Goal: Task Accomplishment & Management: Use online tool/utility

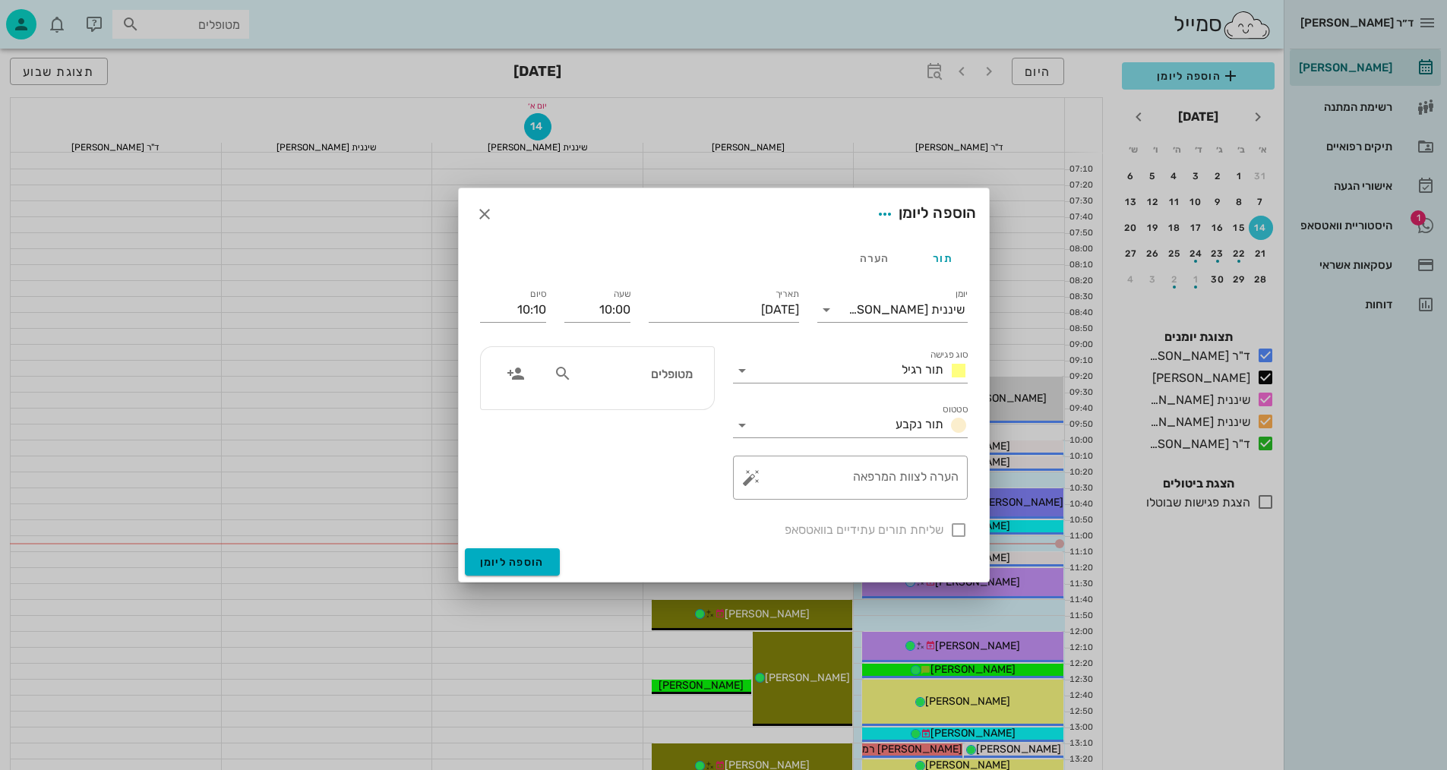
scroll to position [228, 0]
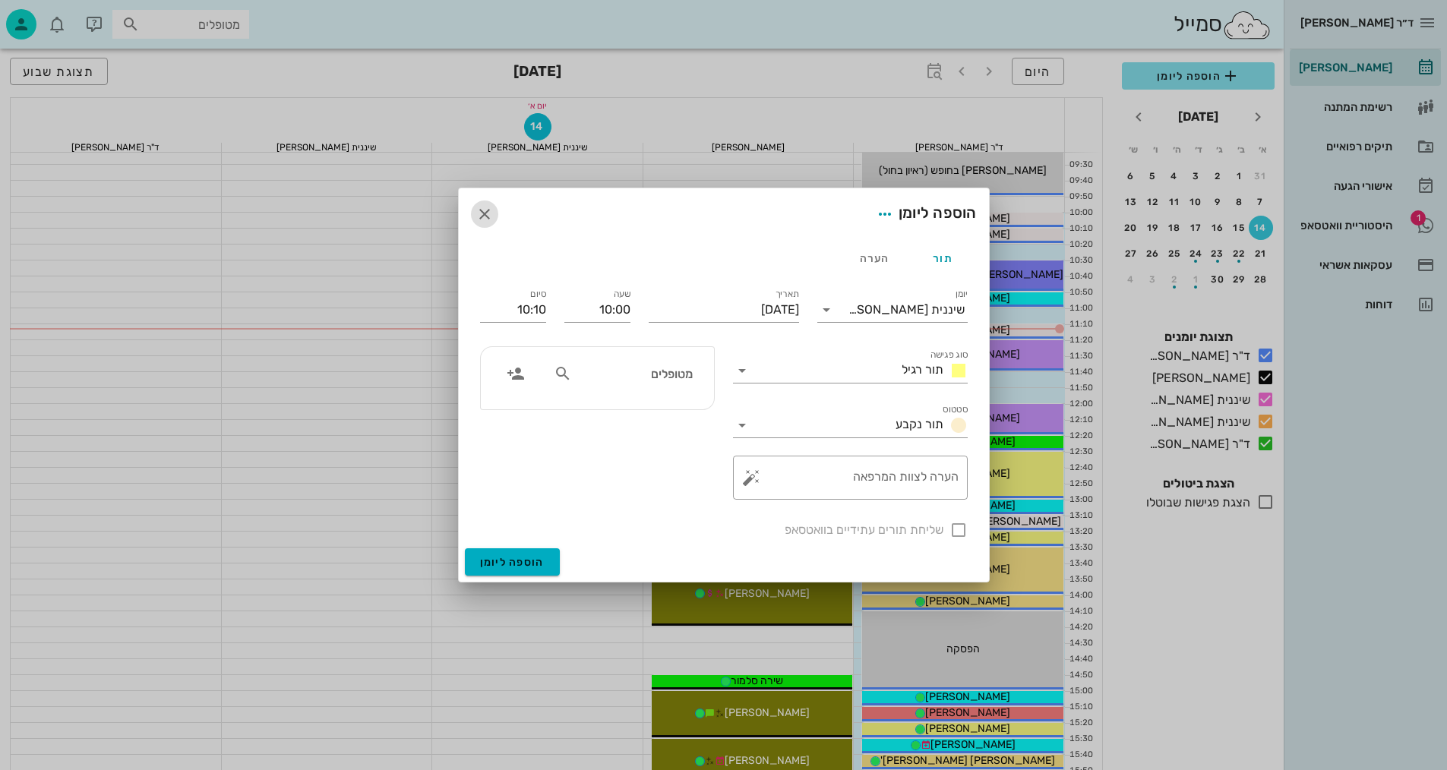
click at [482, 210] on icon "button" at bounding box center [485, 214] width 18 height 18
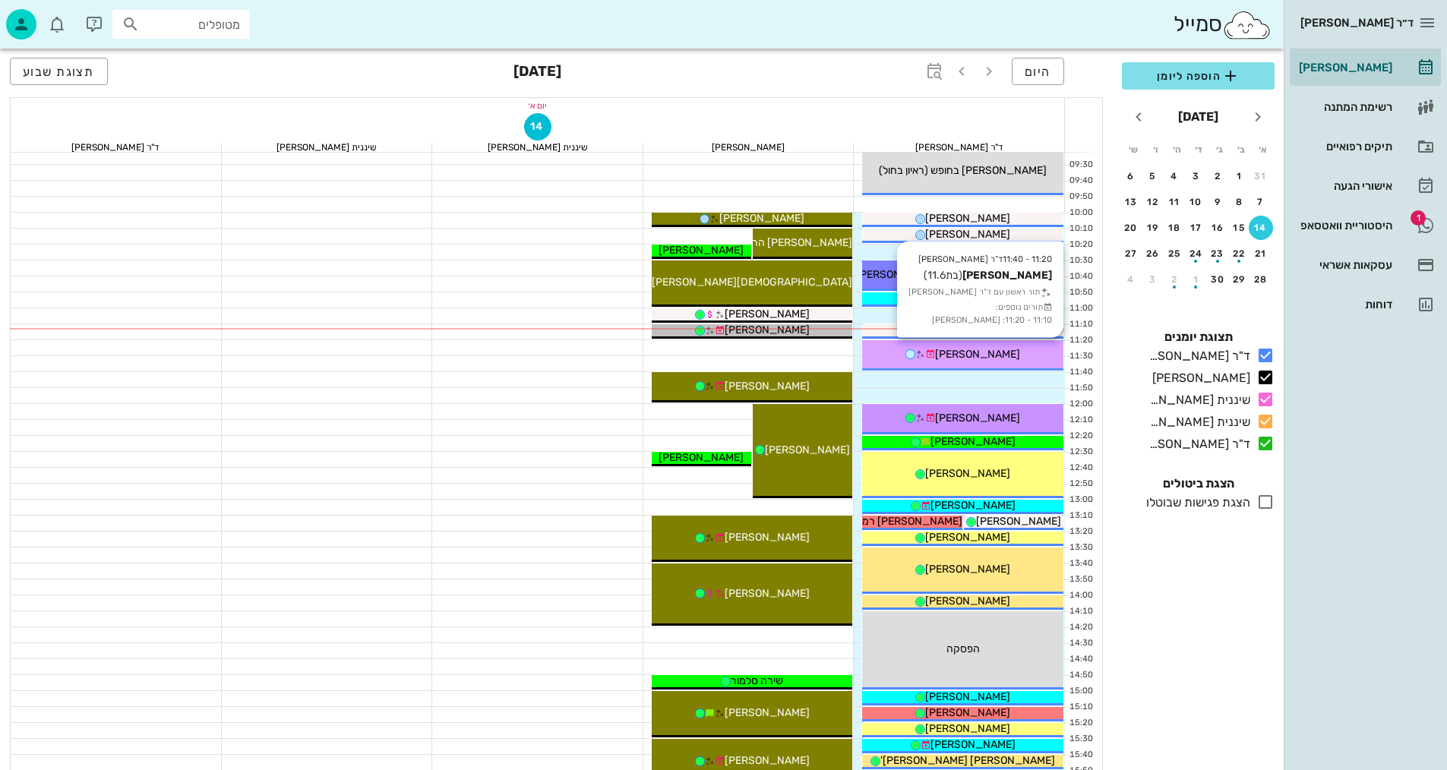
click at [1012, 353] on div "[PERSON_NAME]" at bounding box center [962, 354] width 201 height 16
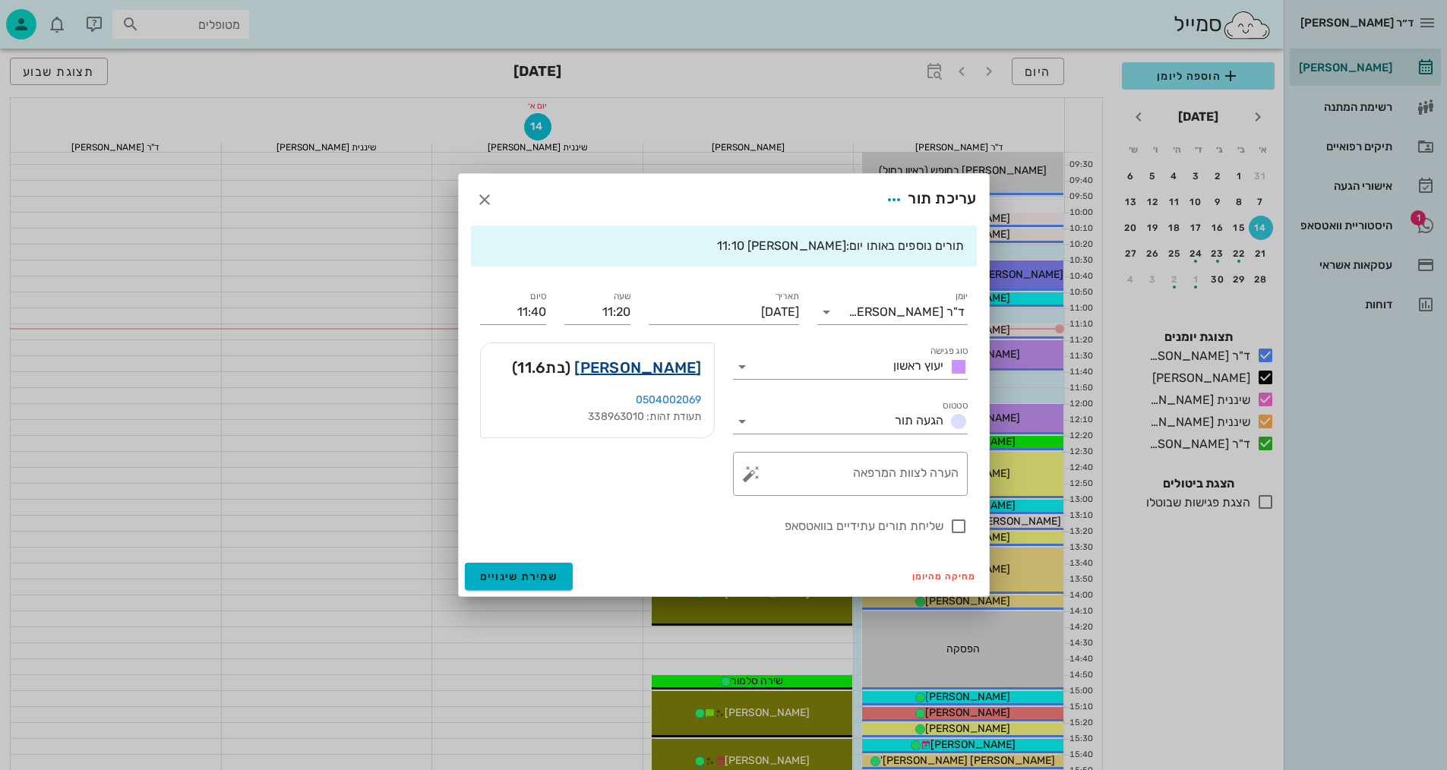
click at [680, 375] on link "[PERSON_NAME]" at bounding box center [637, 368] width 127 height 24
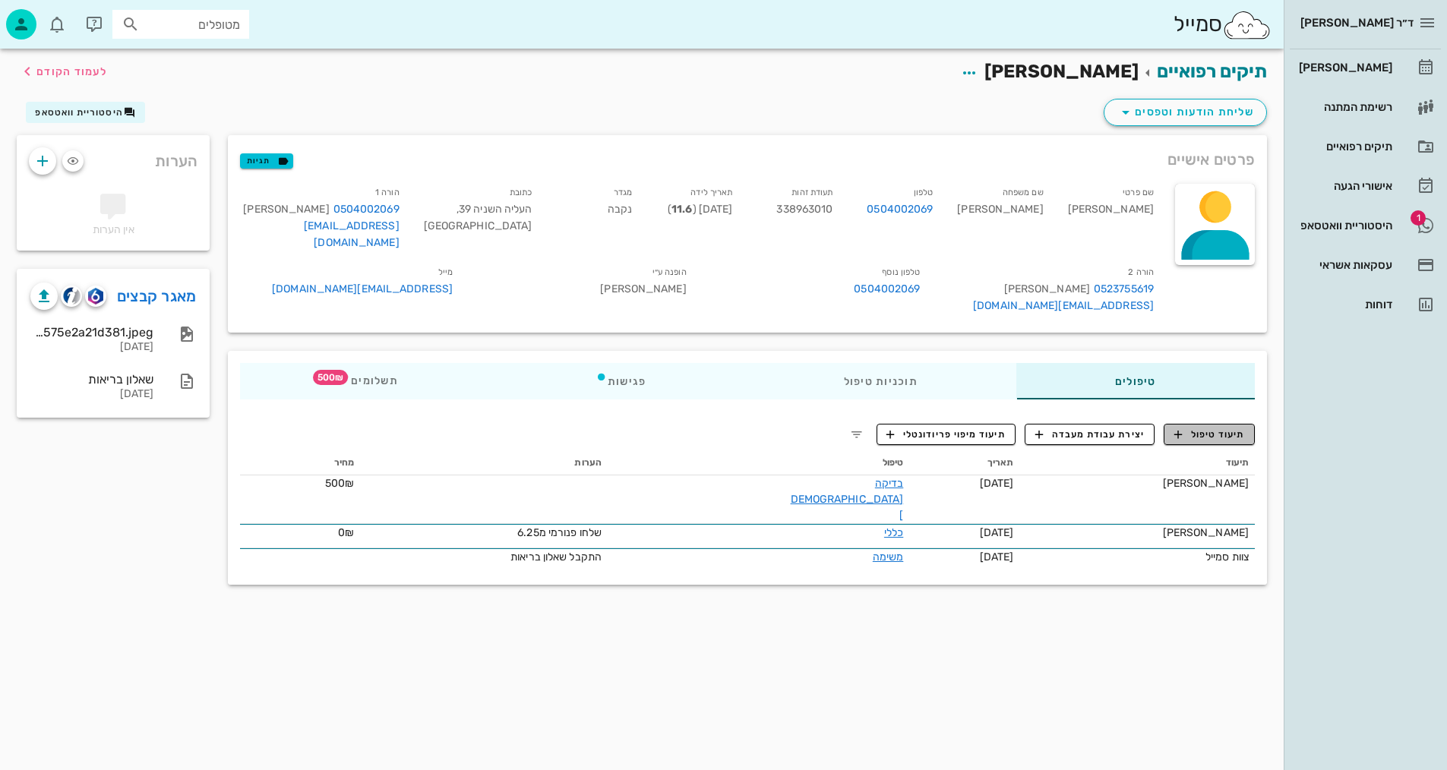
click at [1222, 424] on button "תיעוד טיפול" at bounding box center [1209, 434] width 91 height 21
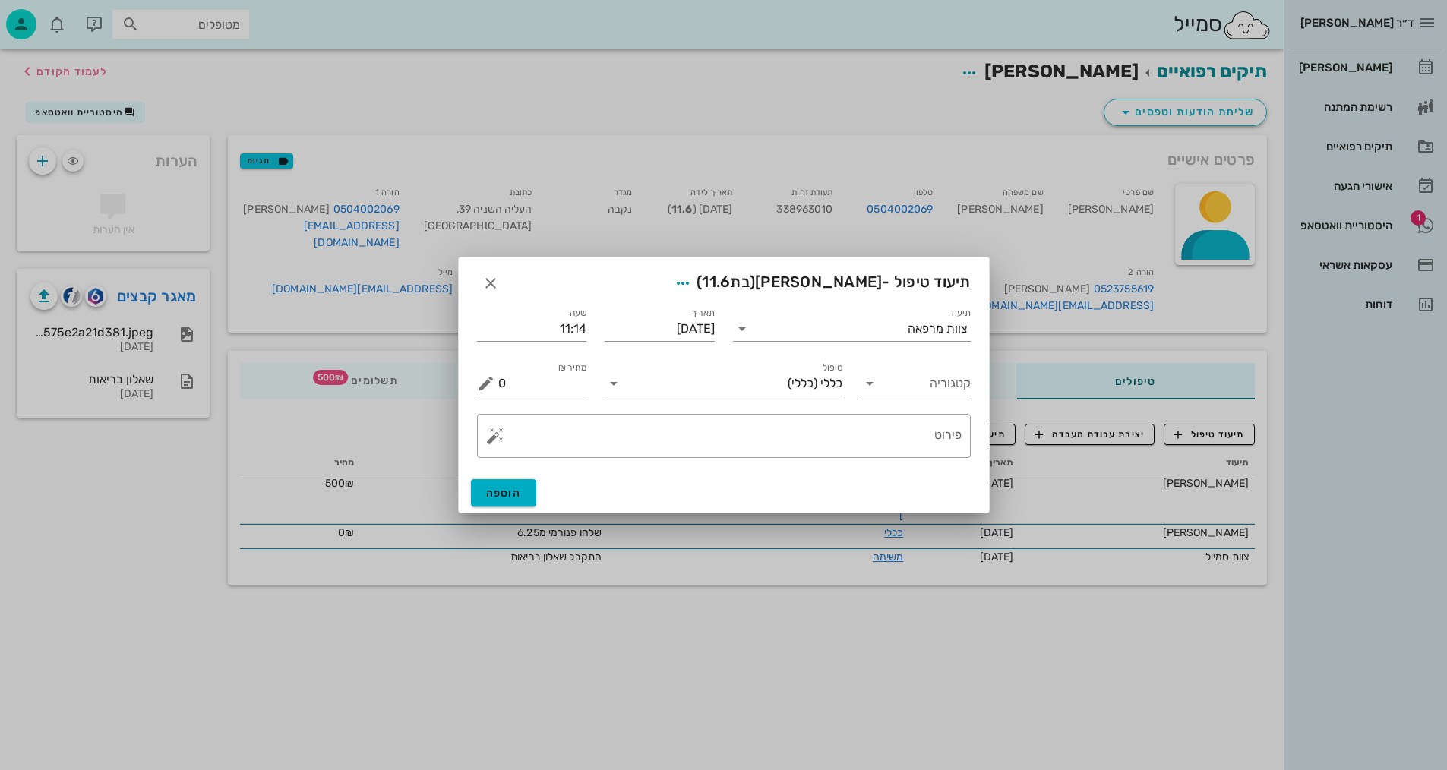
click at [944, 394] on input "קטגוריה" at bounding box center [928, 384] width 86 height 24
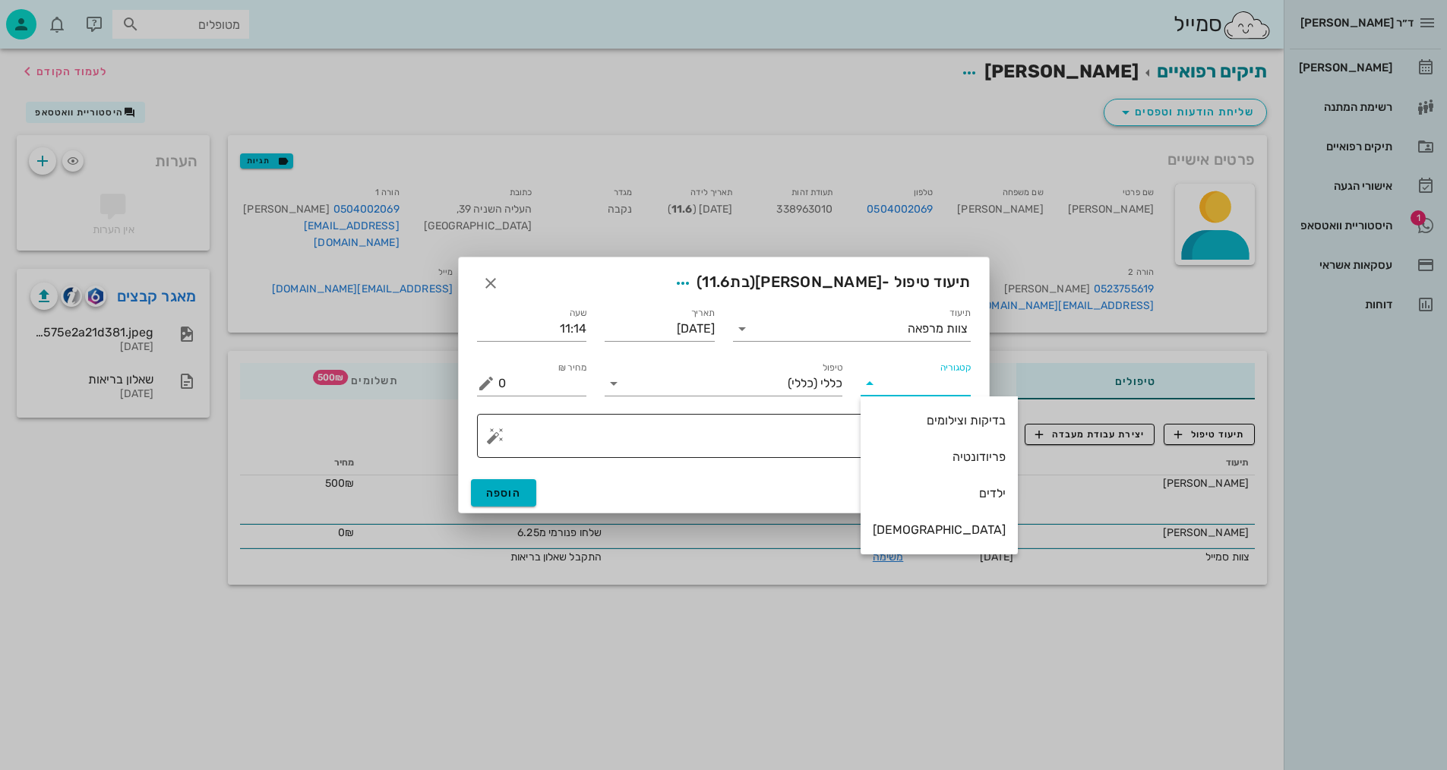
drag, startPoint x: 944, startPoint y: 419, endPoint x: 914, endPoint y: 424, distance: 30.7
click at [942, 419] on div "בדיקות וצילומים" at bounding box center [939, 420] width 133 height 14
type input "בדיקות וצילומים"
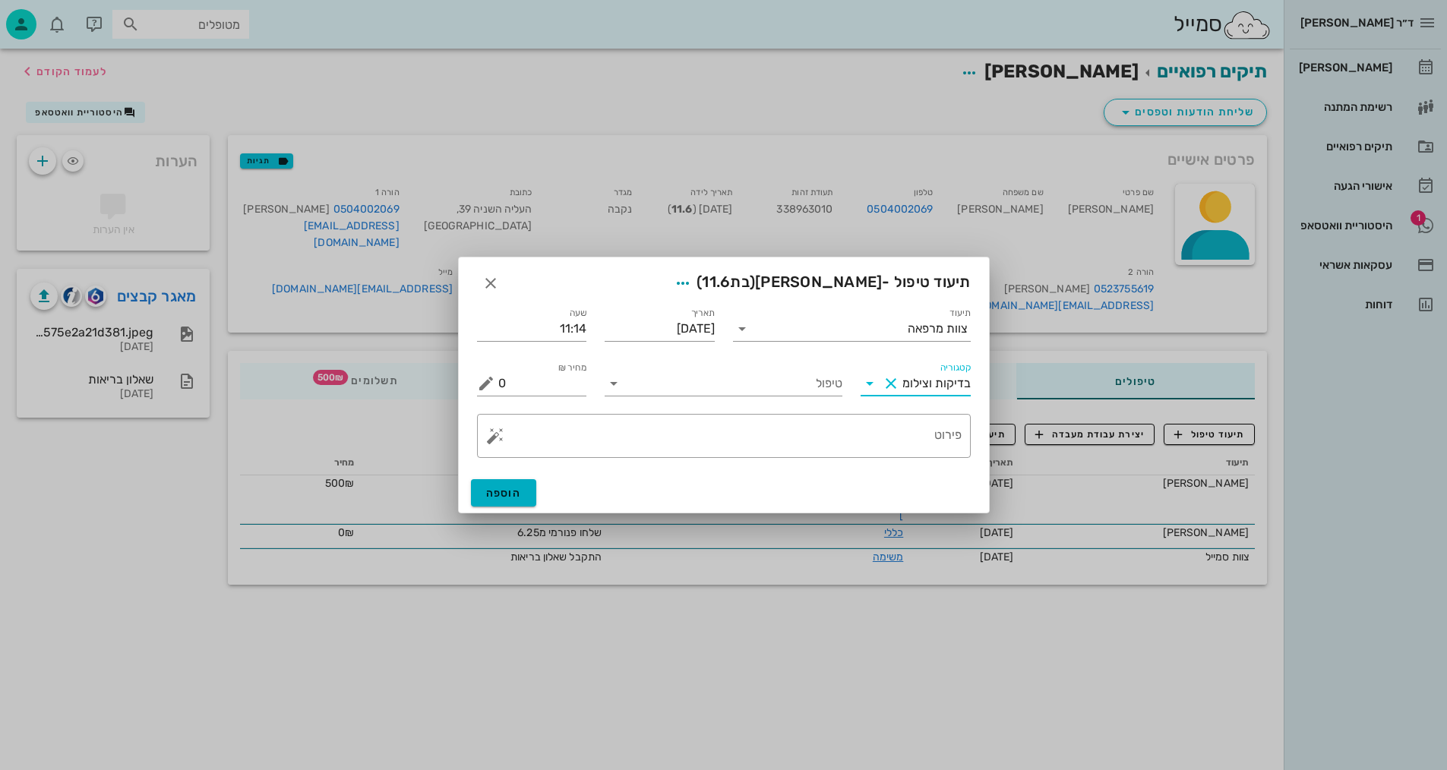
click at [793, 400] on div "טיפול" at bounding box center [724, 377] width 256 height 55
click at [802, 384] on input "טיפול" at bounding box center [734, 384] width 217 height 24
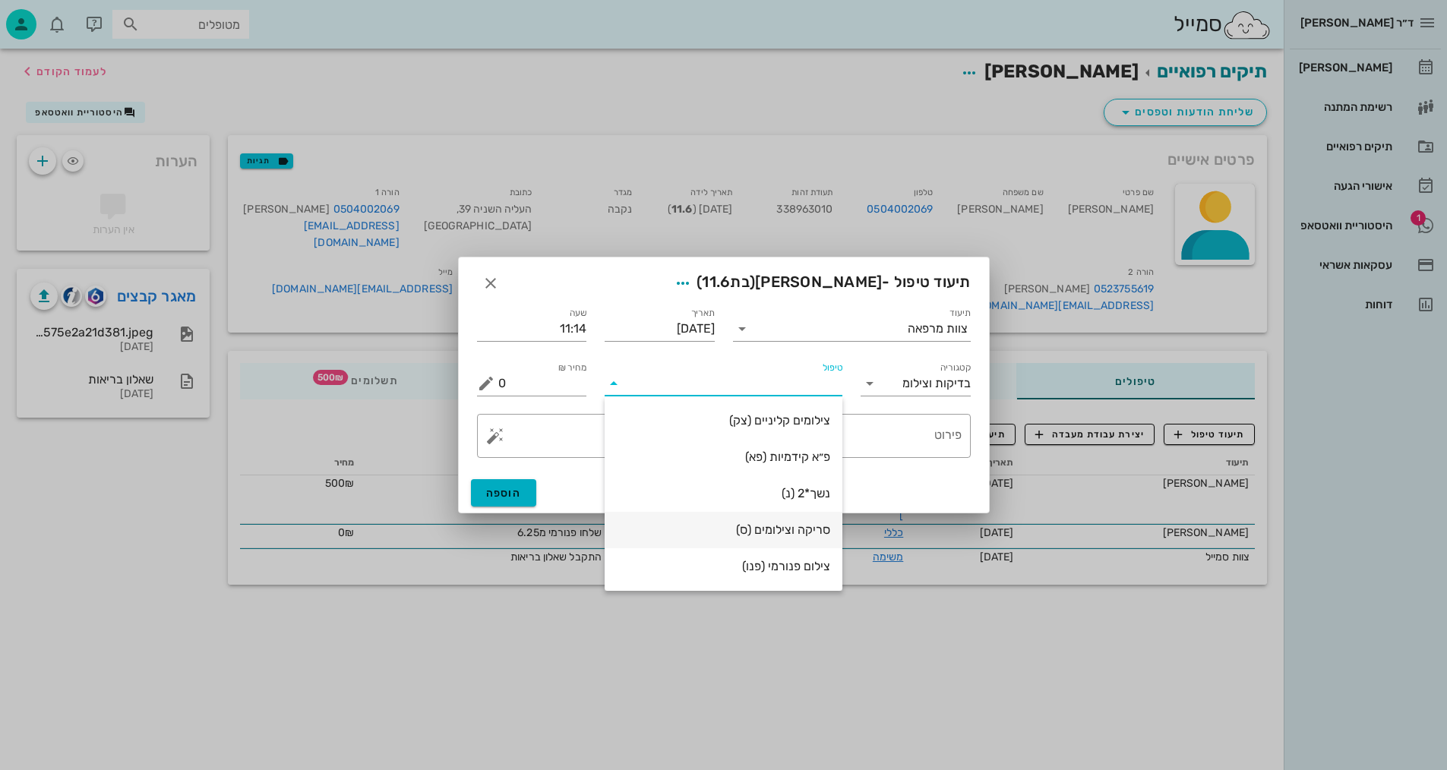
click at [788, 534] on div "סריקה וצילומים (ס)" at bounding box center [723, 530] width 213 height 14
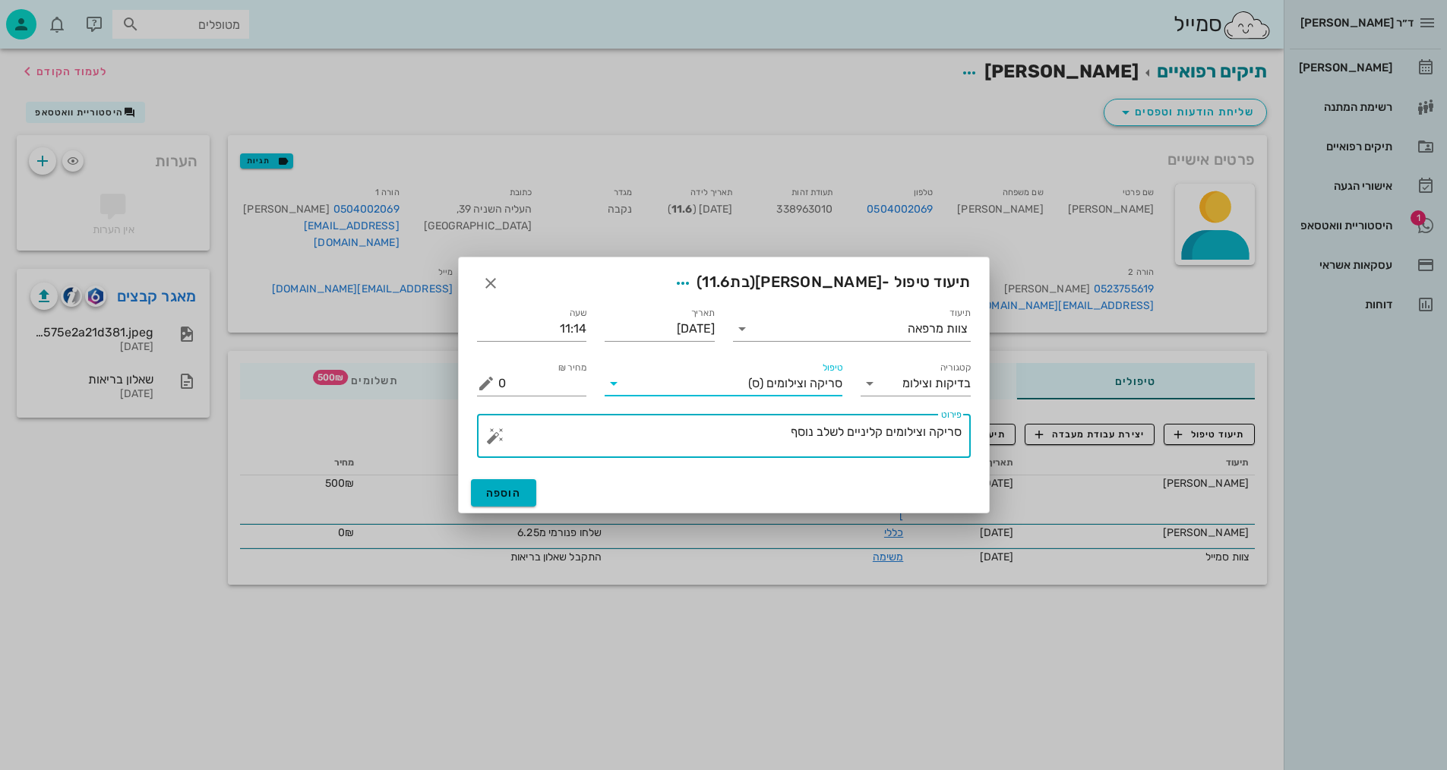
drag, startPoint x: 786, startPoint y: 435, endPoint x: 926, endPoint y: 432, distance: 139.9
click at [927, 431] on textarea "סריקה וצילומים קליניים לשלב נוסף" at bounding box center [729, 440] width 463 height 36
type textarea "[PERSON_NAME] ותמונת אפליקציה - [PERSON_NAME]"
click at [499, 501] on button "הוספה" at bounding box center [504, 492] width 66 height 27
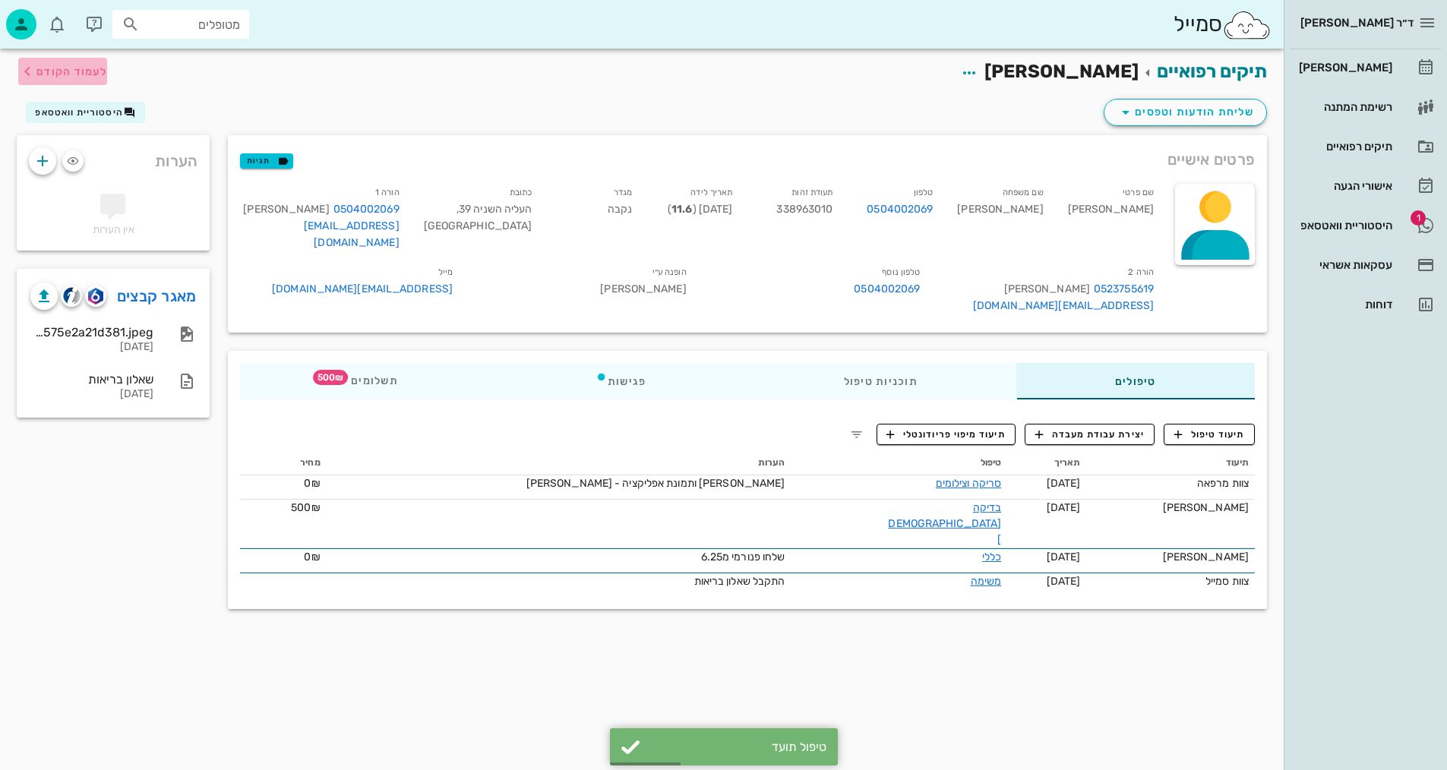
click at [83, 65] on span "לעמוד הקודם" at bounding box center [71, 71] width 71 height 13
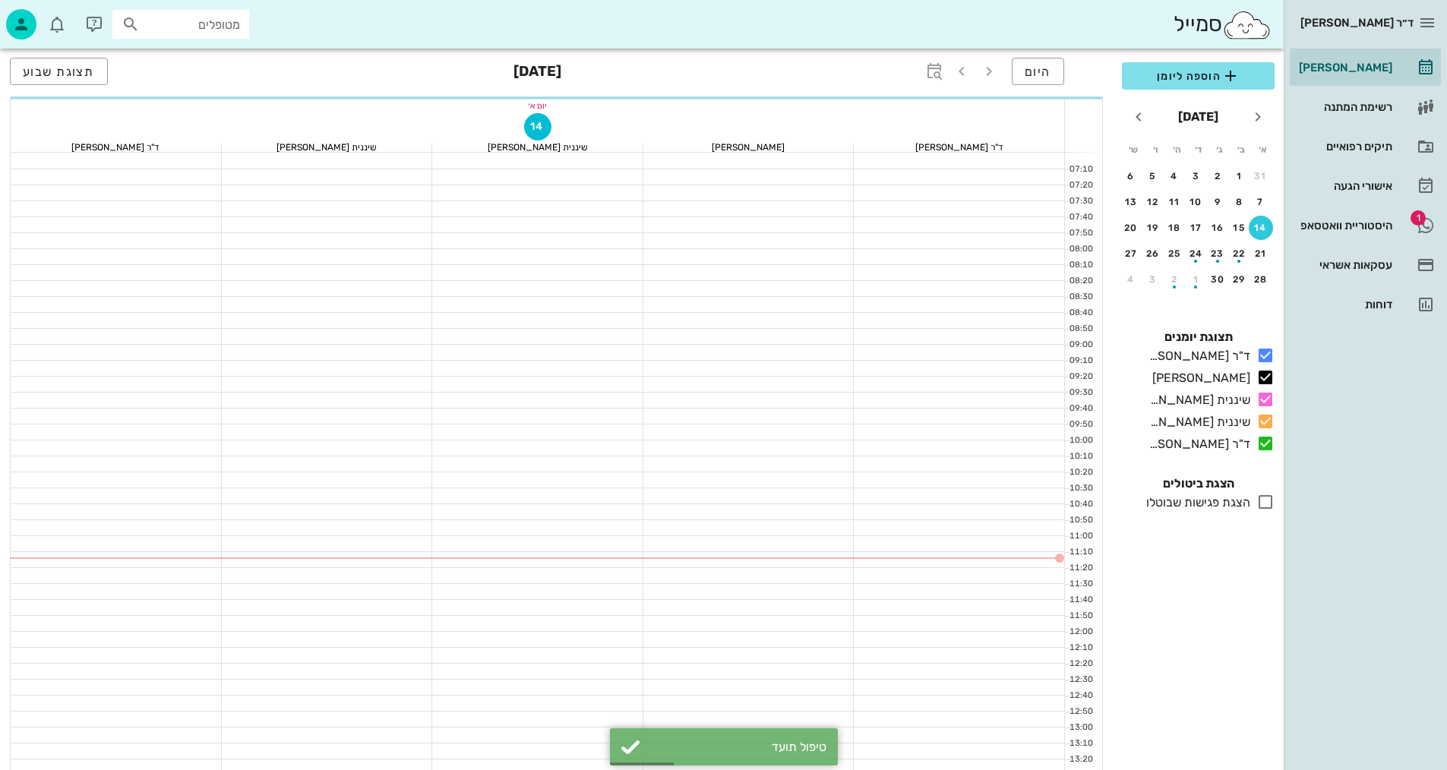
scroll to position [228, 0]
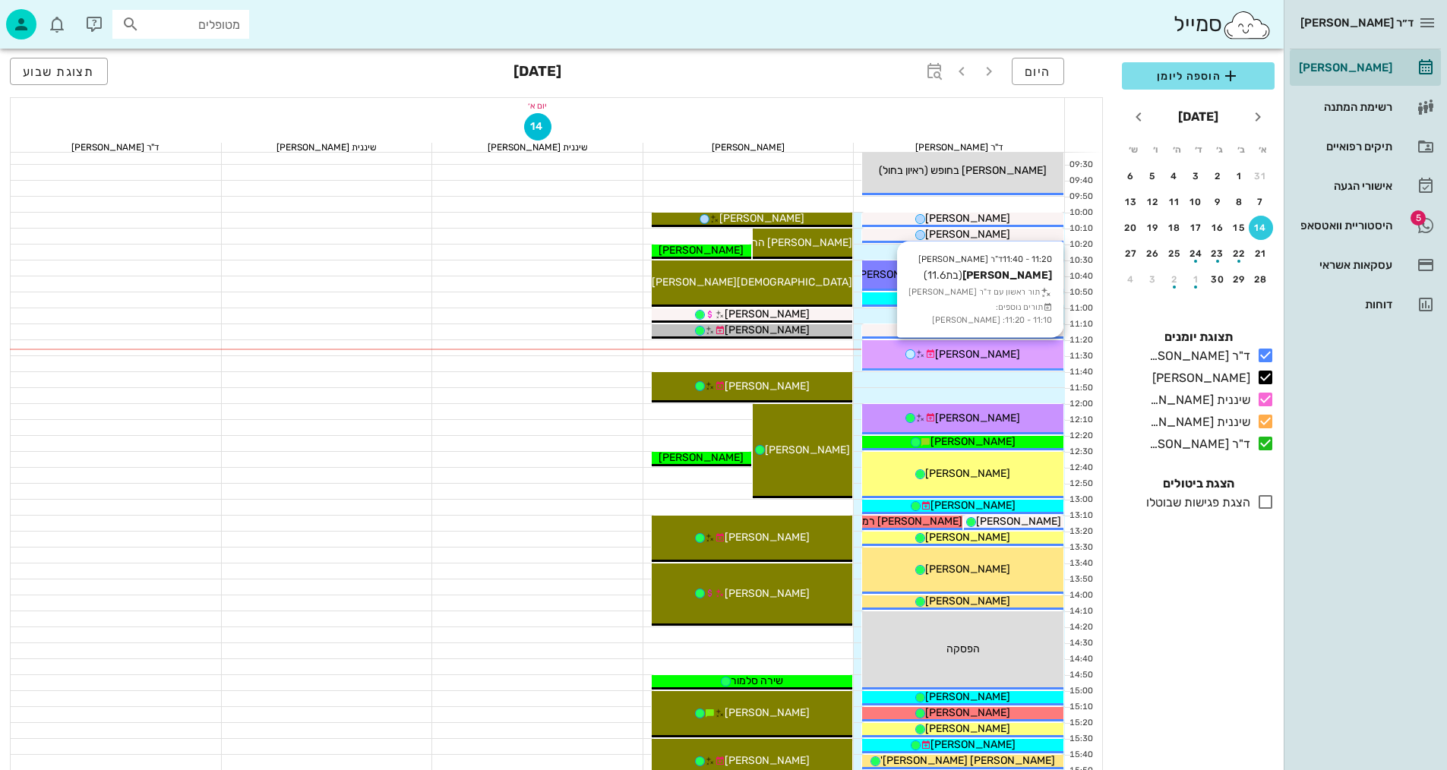
click at [1043, 357] on div "[PERSON_NAME]" at bounding box center [962, 354] width 201 height 16
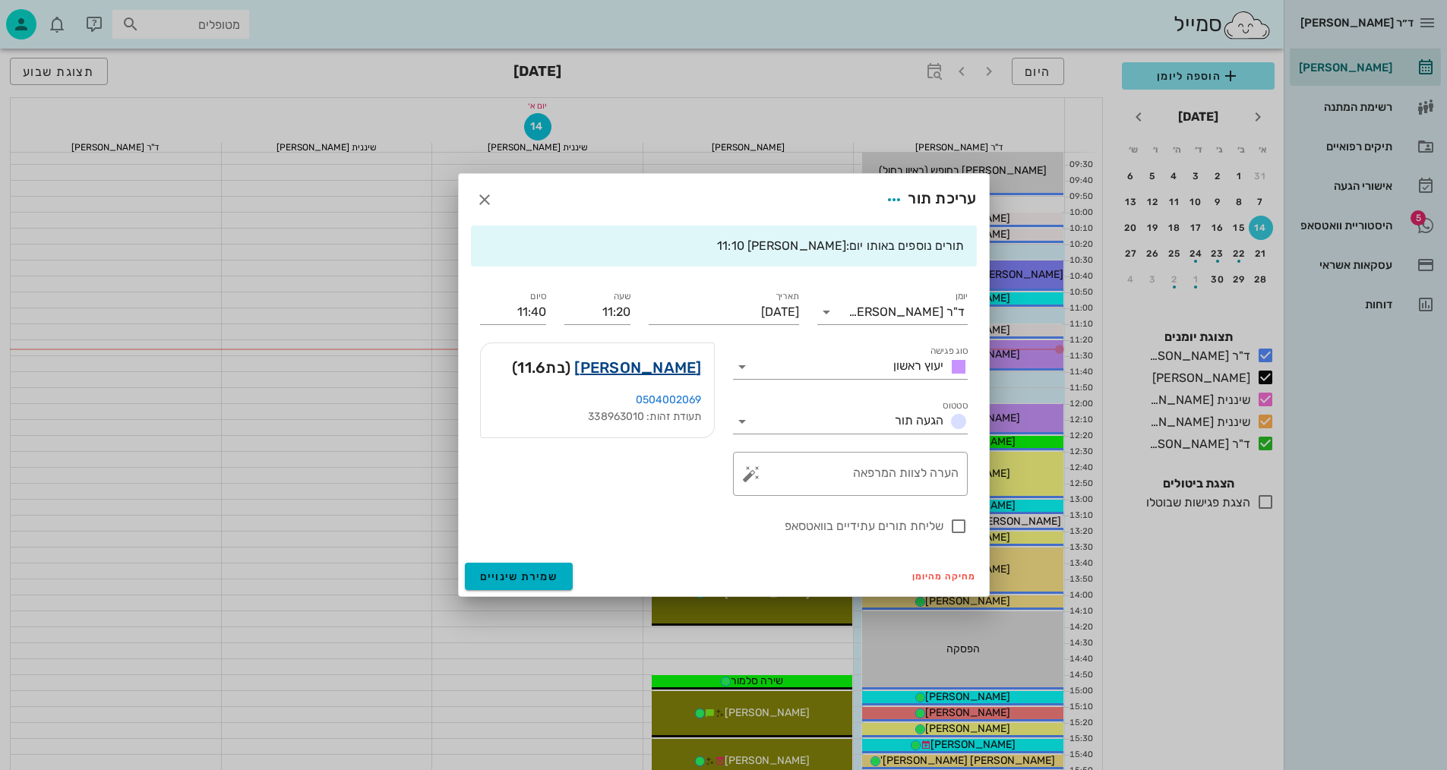
click at [661, 362] on link "[PERSON_NAME]" at bounding box center [637, 368] width 127 height 24
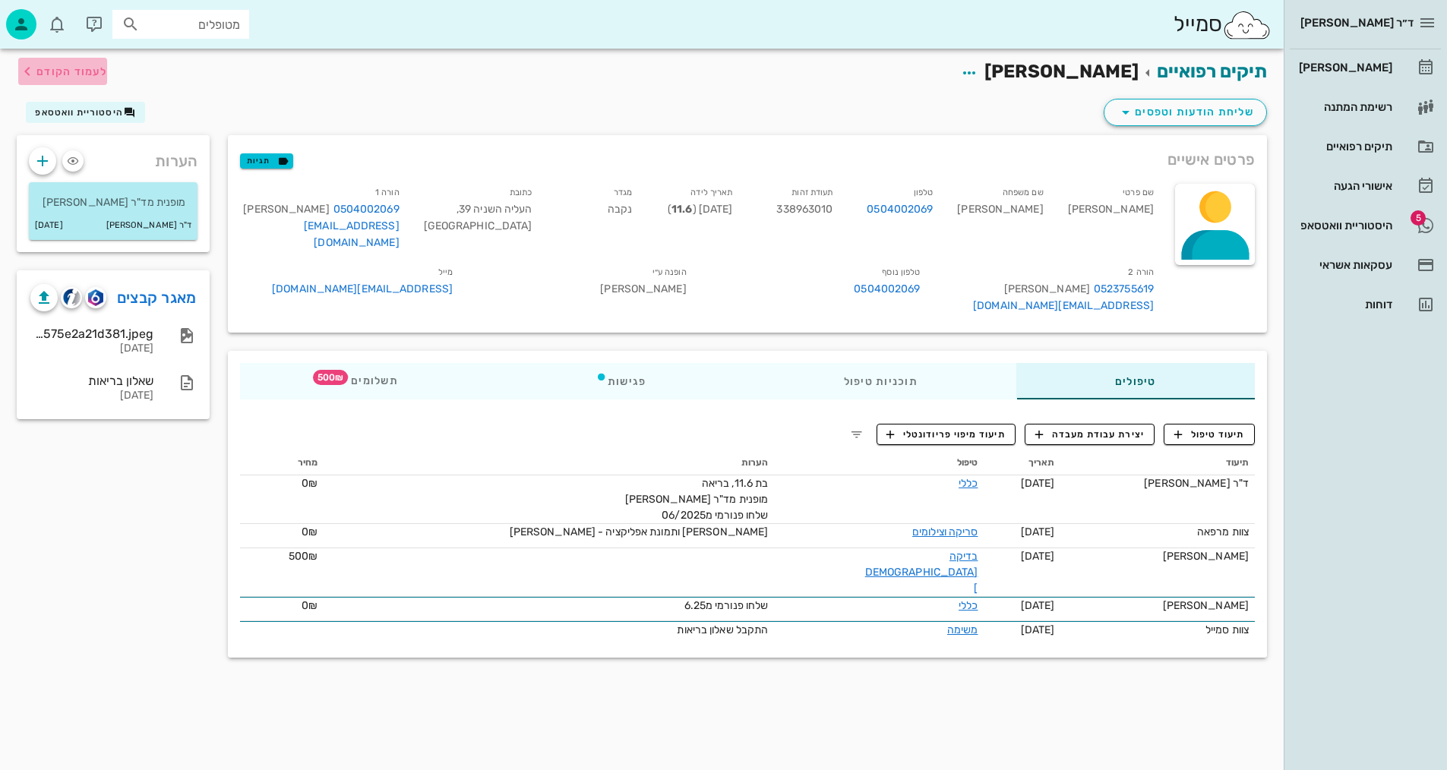
click at [83, 75] on span "לעמוד הקודם" at bounding box center [71, 71] width 71 height 13
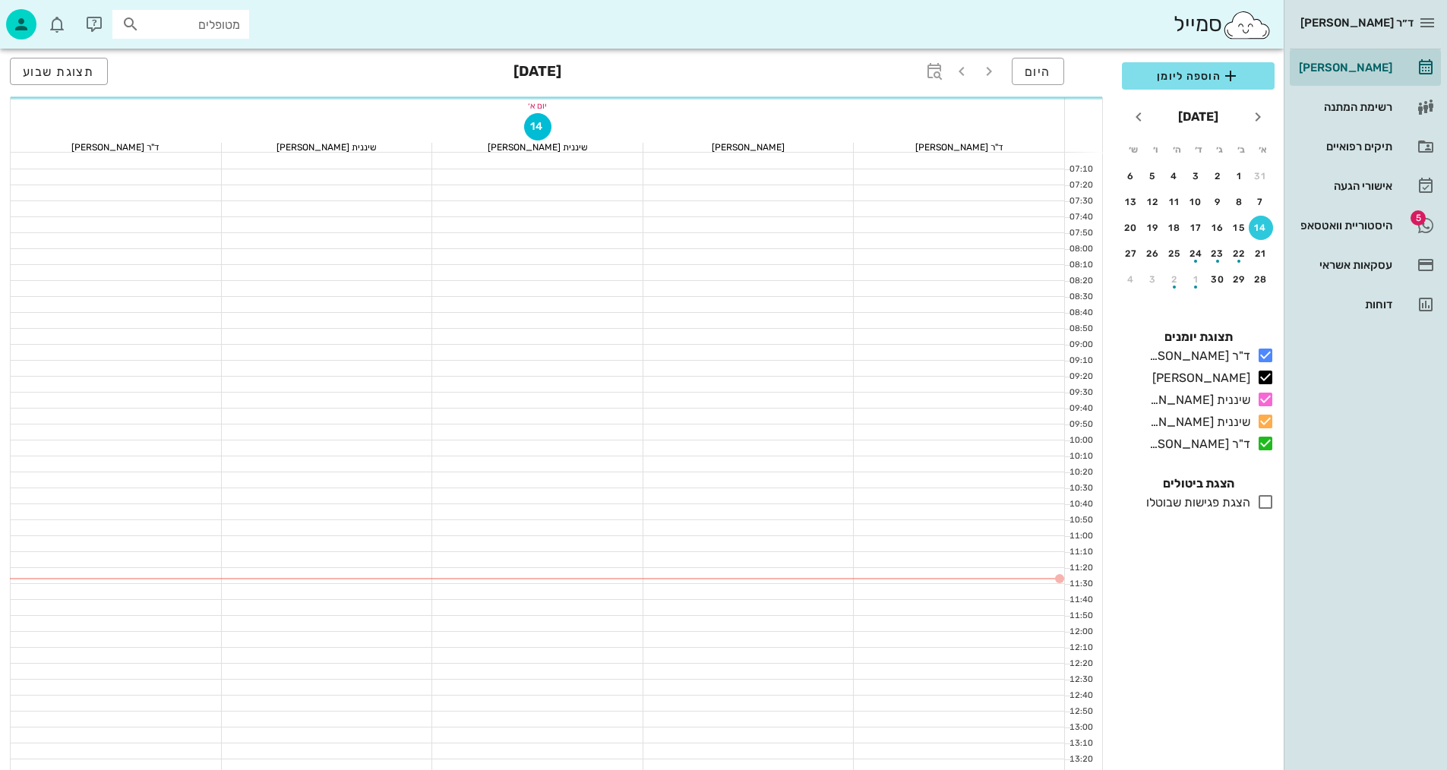
scroll to position [228, 0]
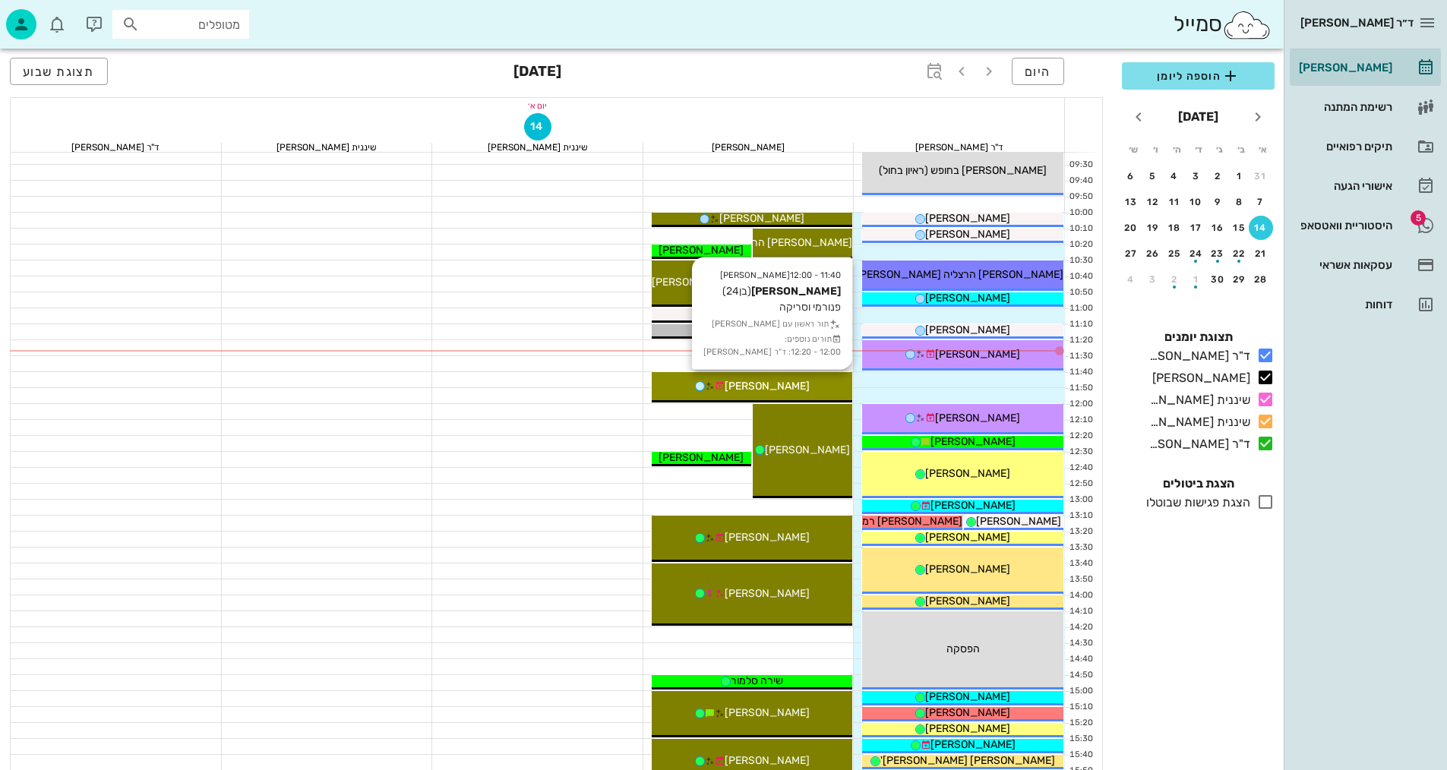
click at [819, 389] on div "[PERSON_NAME]" at bounding box center [752, 386] width 201 height 16
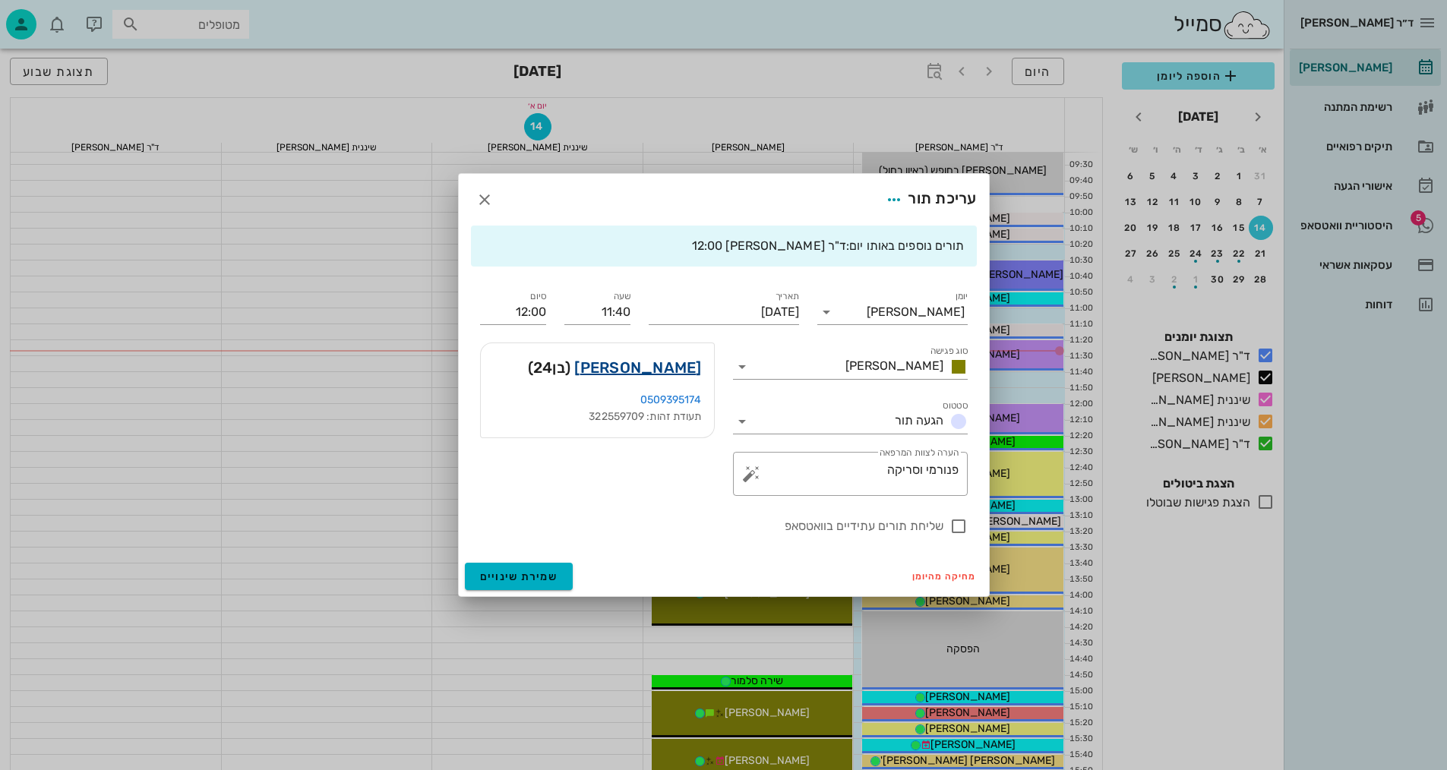
click at [682, 372] on link "[PERSON_NAME]" at bounding box center [637, 368] width 127 height 24
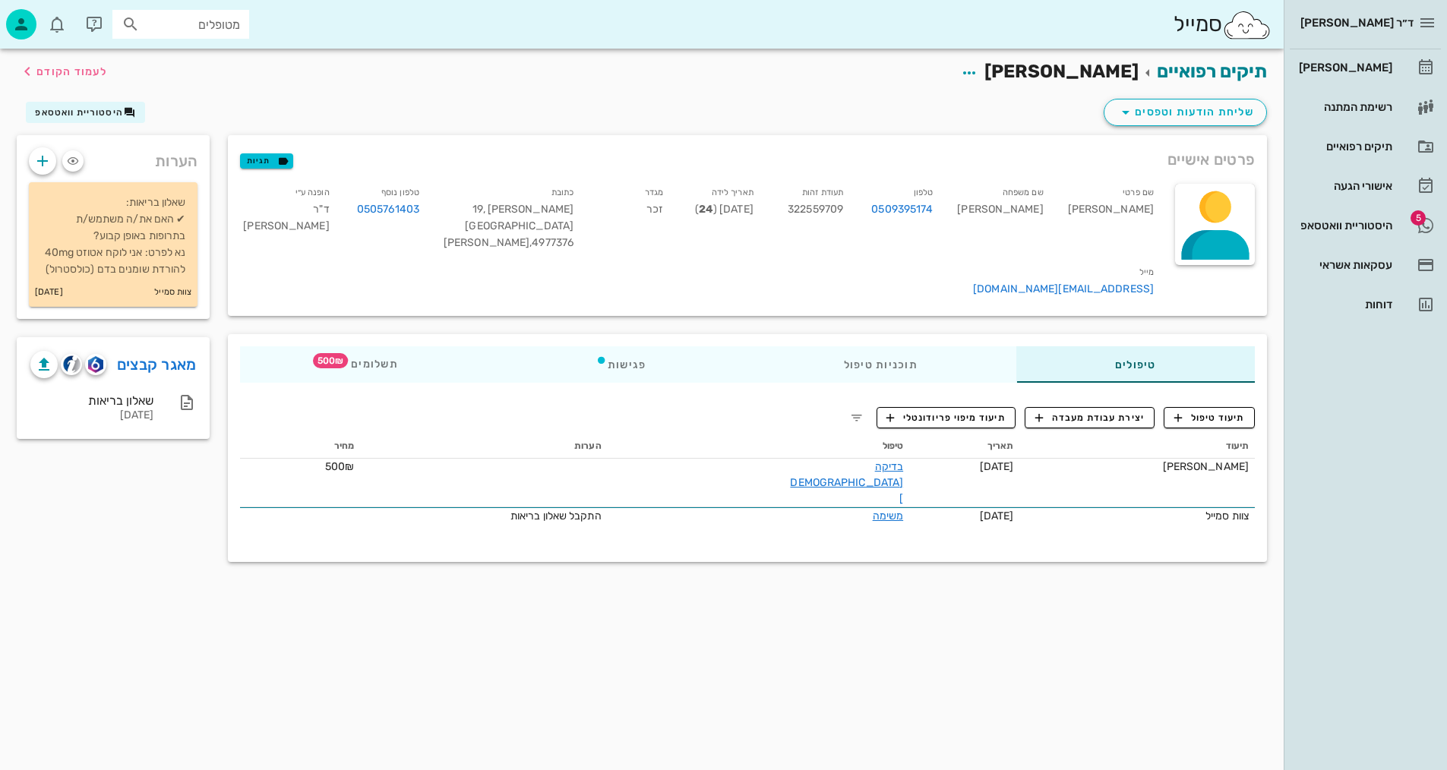
drag, startPoint x: 84, startPoint y: 382, endPoint x: 90, endPoint y: 393, distance: 12.3
click at [84, 378] on div at bounding box center [69, 364] width 79 height 27
click at [98, 373] on img "button" at bounding box center [95, 364] width 14 height 17
click at [1195, 411] on span "תיעוד טיפול" at bounding box center [1210, 418] width 71 height 14
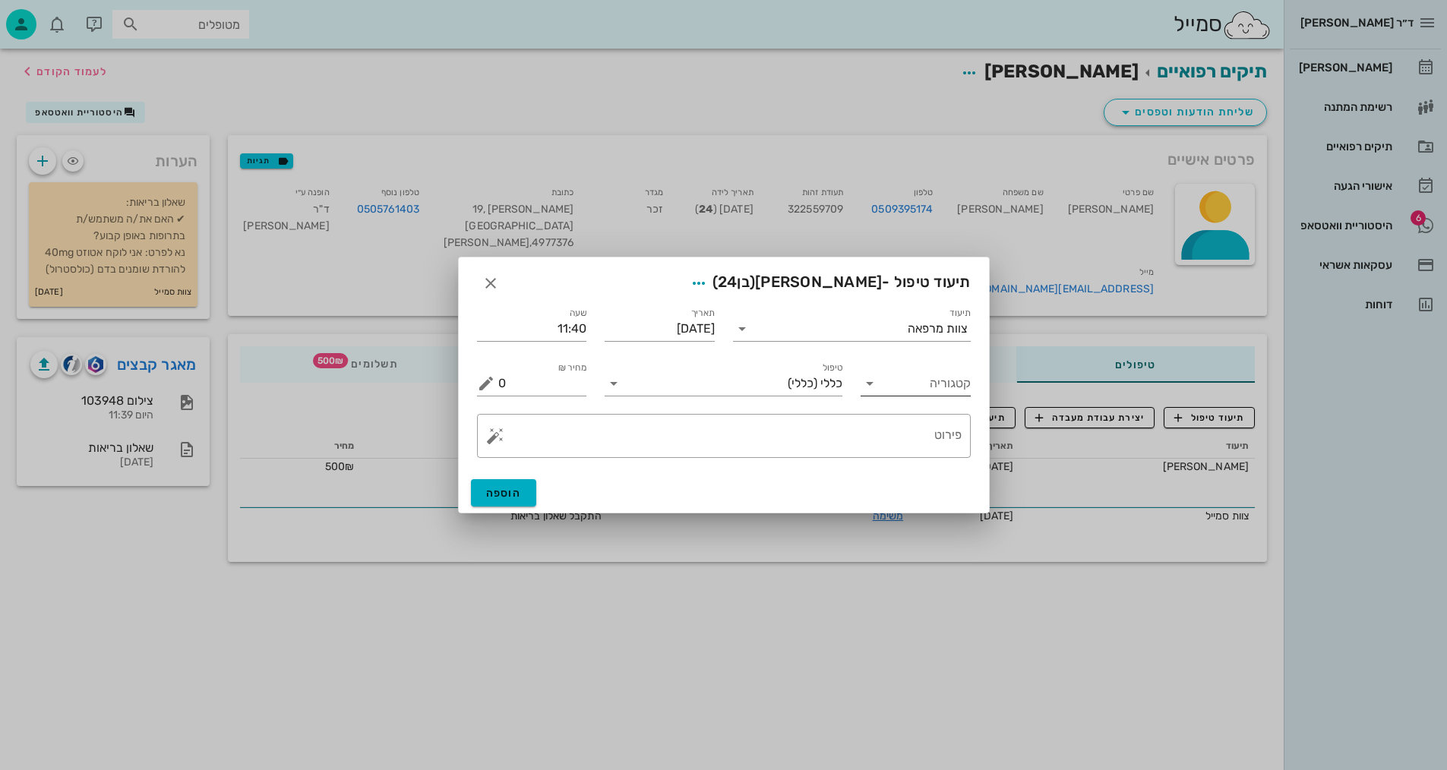
click at [947, 386] on input "קטגוריה" at bounding box center [928, 384] width 86 height 24
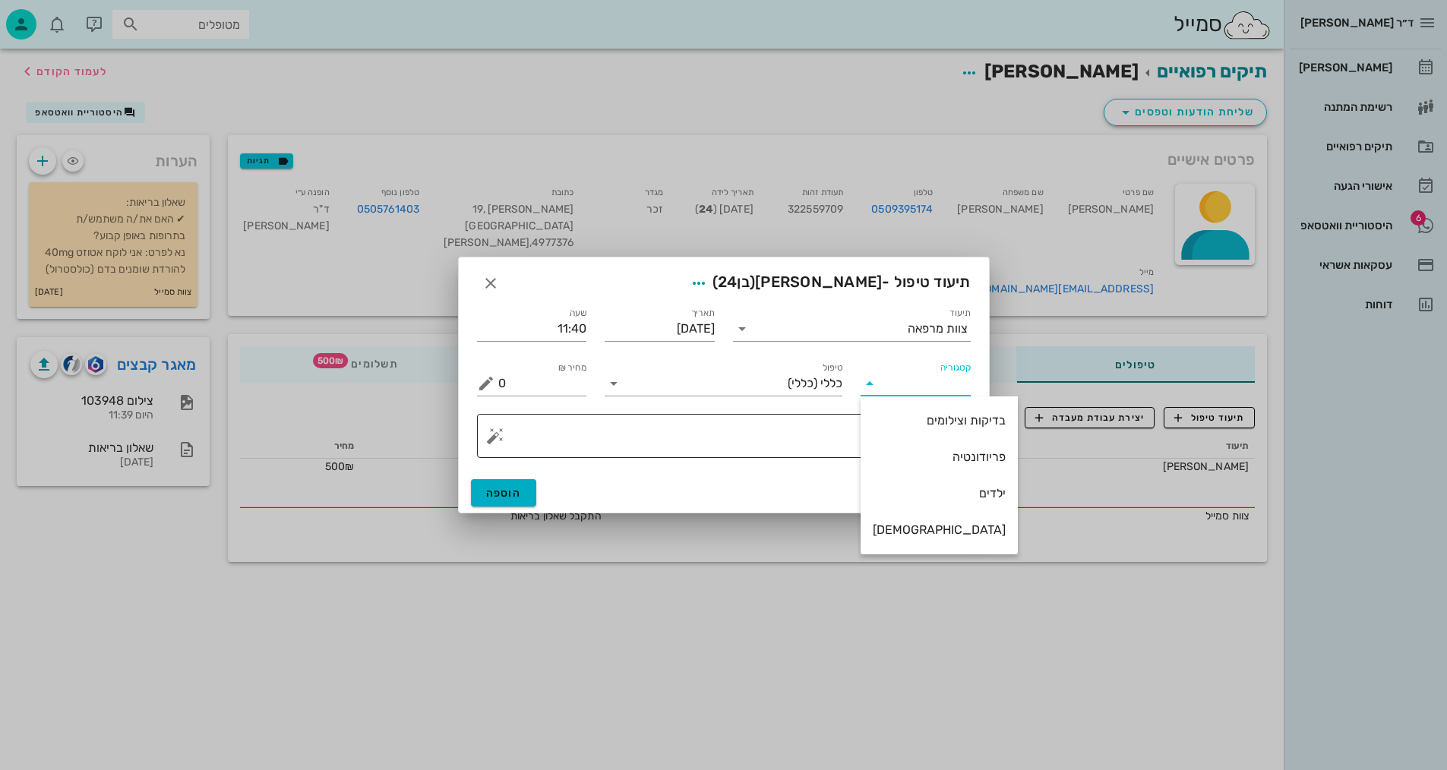
drag, startPoint x: 939, startPoint y: 422, endPoint x: 811, endPoint y: 435, distance: 129.0
click at [937, 420] on div "בדיקות וצילומים" at bounding box center [939, 420] width 133 height 14
type input "בדיקות וצילומים"
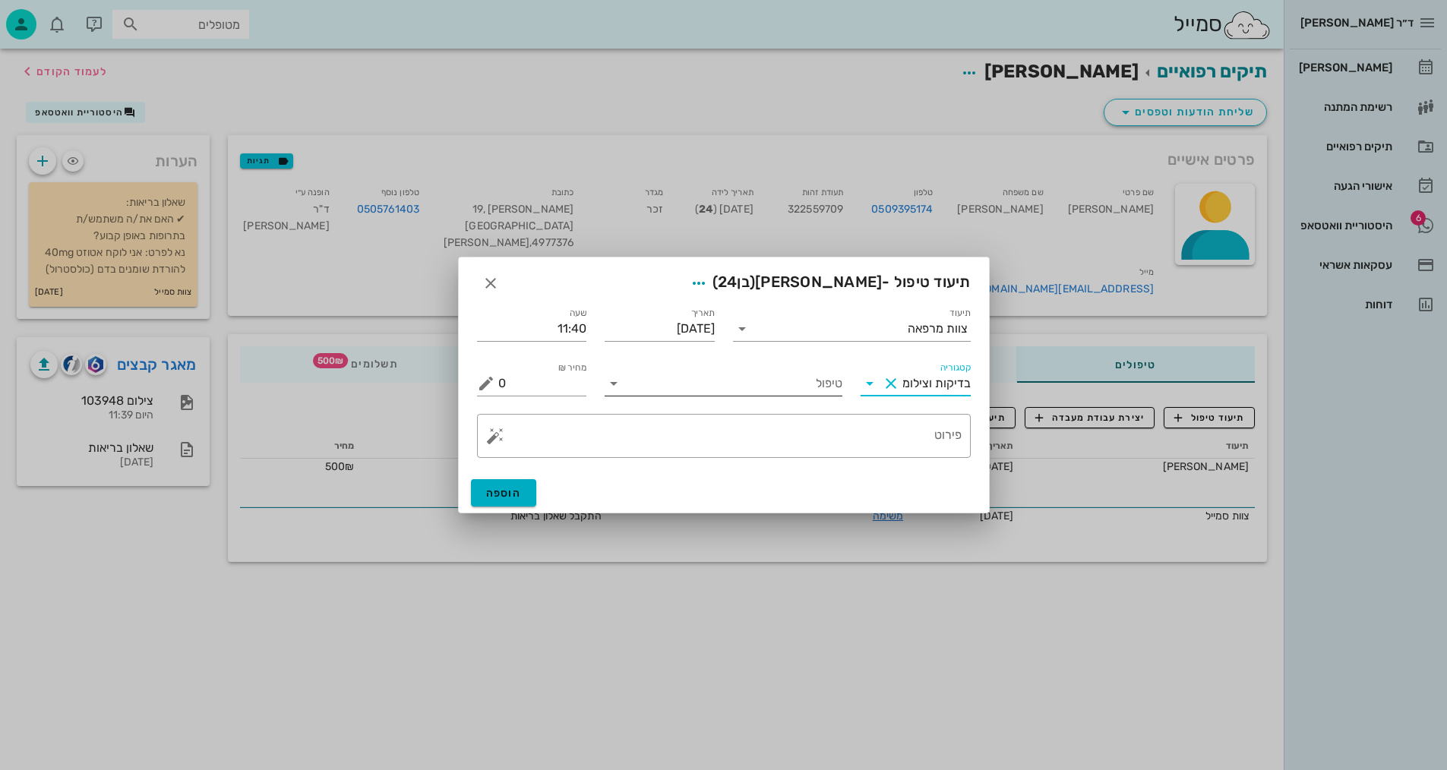
click at [761, 387] on input "טיפול" at bounding box center [734, 384] width 217 height 24
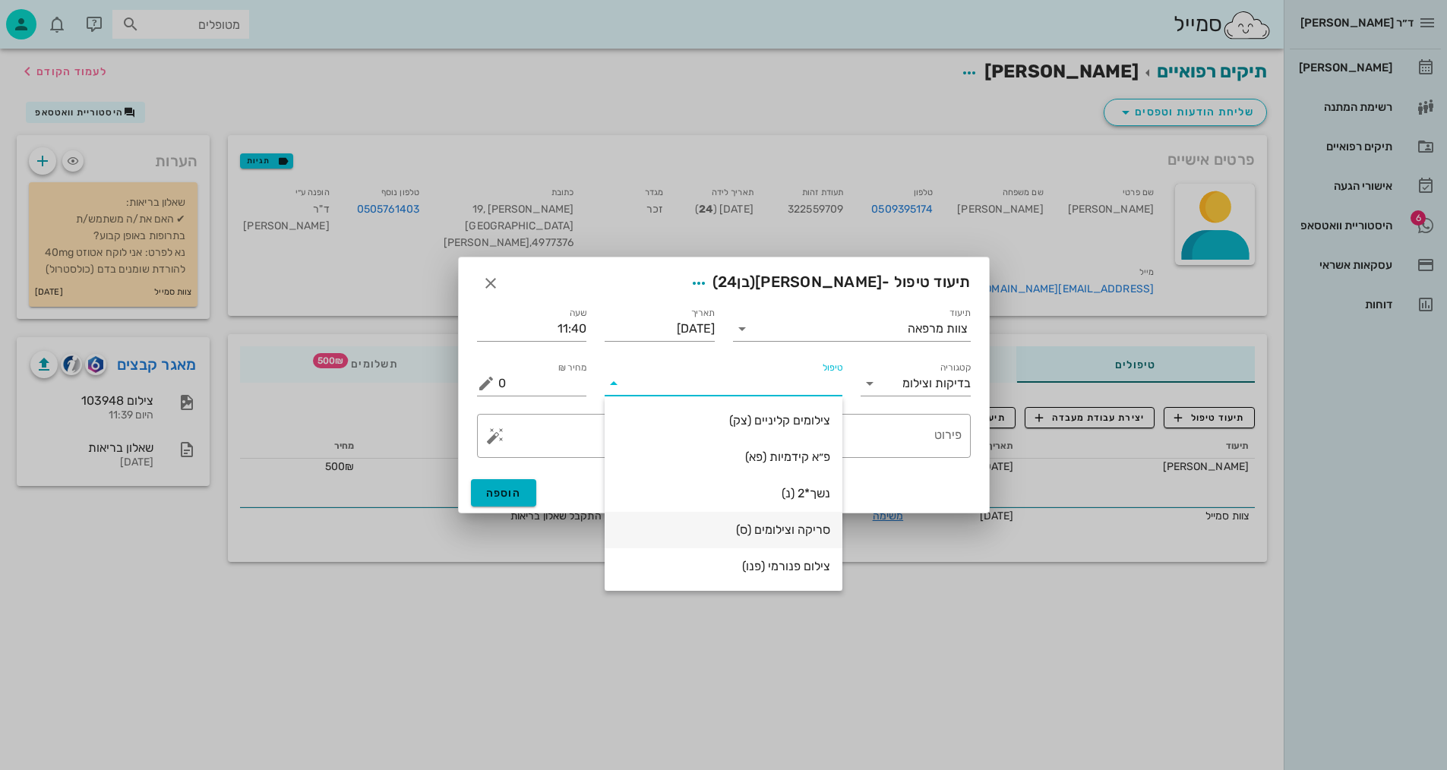
drag, startPoint x: 780, startPoint y: 534, endPoint x: 783, endPoint y: 525, distance: 9.6
click at [780, 533] on div "סריקה וצילומים (ס)" at bounding box center [723, 530] width 213 height 14
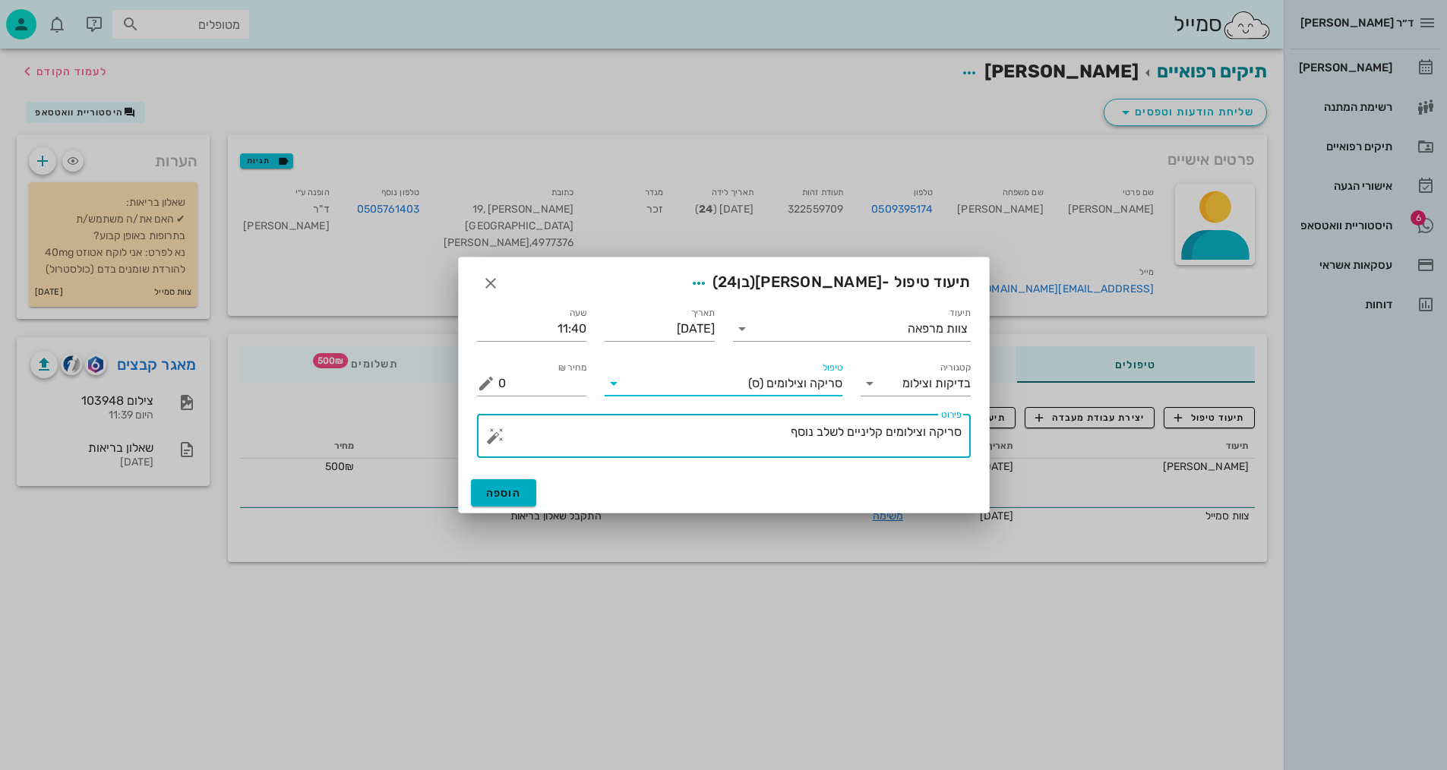
drag, startPoint x: 784, startPoint y: 431, endPoint x: 922, endPoint y: 423, distance: 138.5
click at [922, 423] on textarea "סריקה וצילומים קליניים לשלב נוסף" at bounding box center [729, 440] width 463 height 36
click at [814, 387] on span "סריקה וצילומים" at bounding box center [805, 384] width 76 height 14
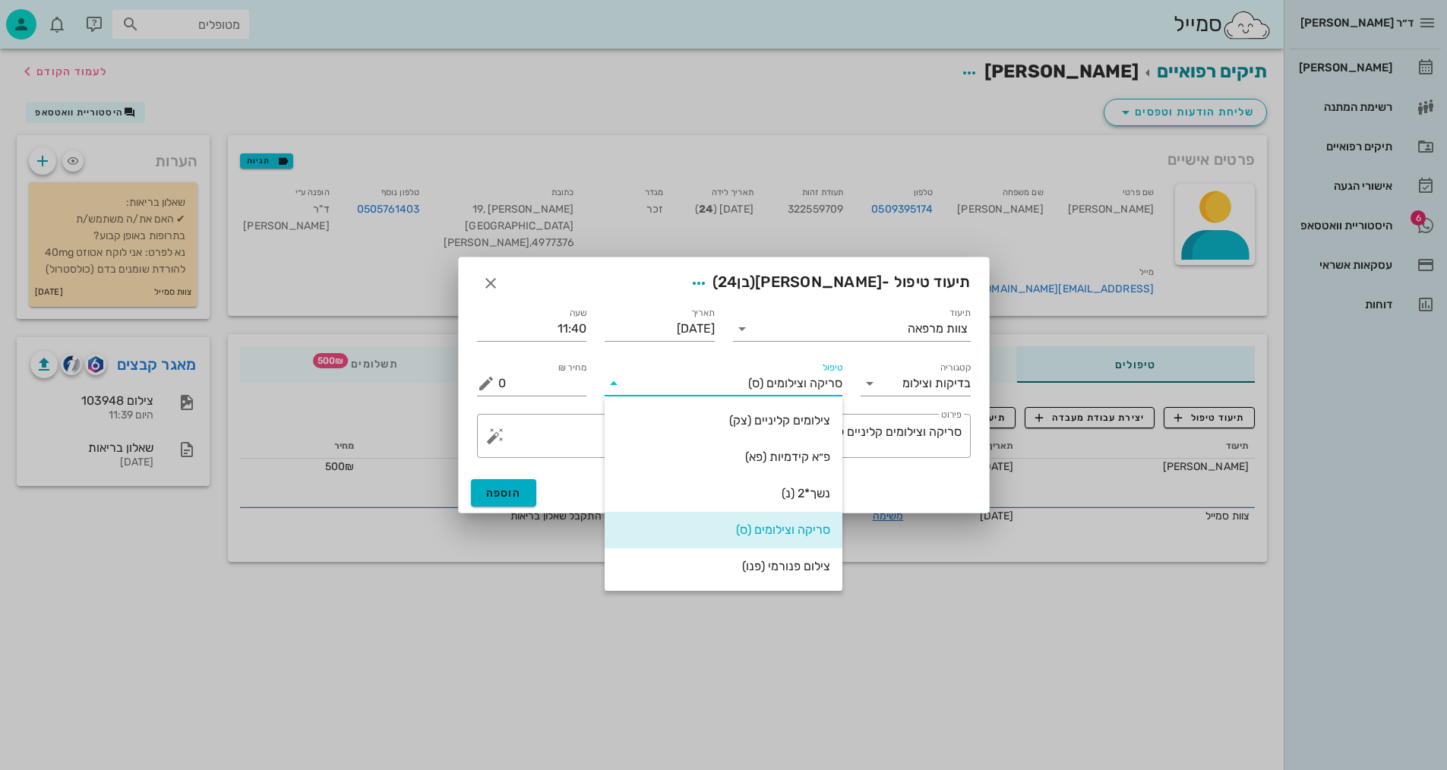
click at [780, 563] on div "צילום פנורמי (פנו)" at bounding box center [723, 566] width 213 height 14
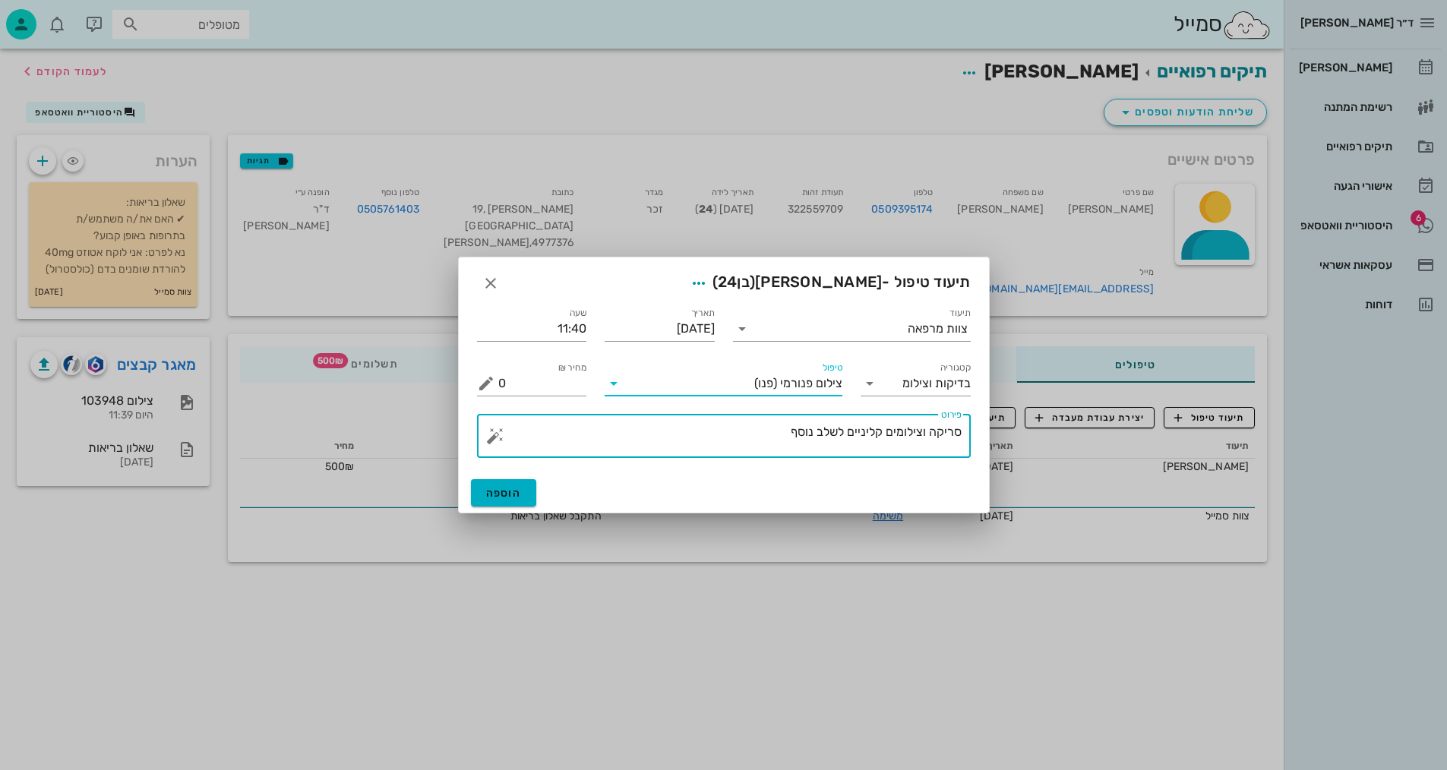
drag, startPoint x: 776, startPoint y: 432, endPoint x: 993, endPoint y: 423, distance: 216.7
click at [993, 423] on div "ד״ר [PERSON_NAME] [PERSON_NAME] רשימת המתנה תיקים רפואיים אישורי הגעה 6 היסטורי…" at bounding box center [723, 385] width 1447 height 770
type textarea "פנורמי, [PERSON_NAME], ותמונת אפליקציה - [PERSON_NAME]"
drag, startPoint x: 524, startPoint y: 484, endPoint x: 514, endPoint y: 476, distance: 12.9
click at [522, 482] on button "הוספה" at bounding box center [504, 492] width 66 height 27
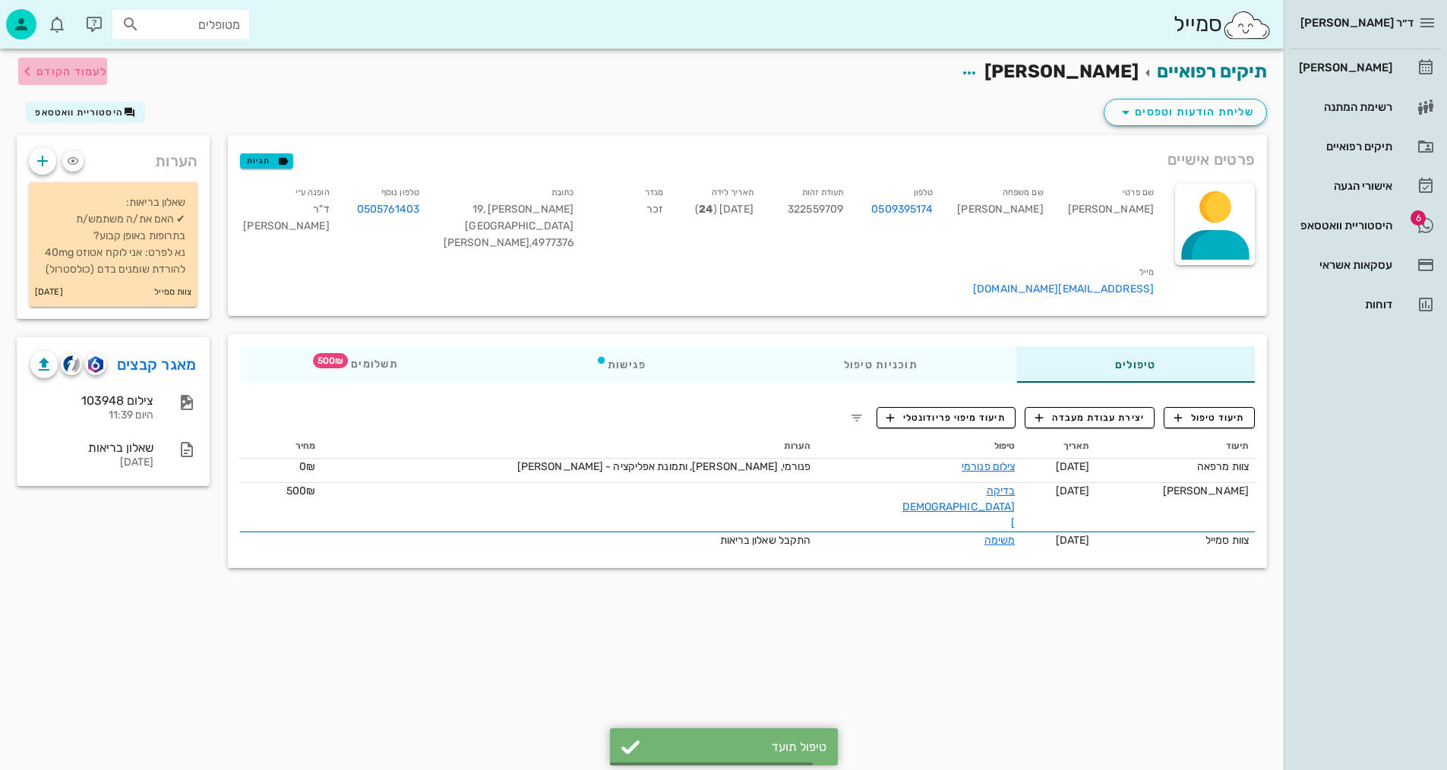
click at [96, 75] on span "לעמוד הקודם" at bounding box center [71, 71] width 71 height 13
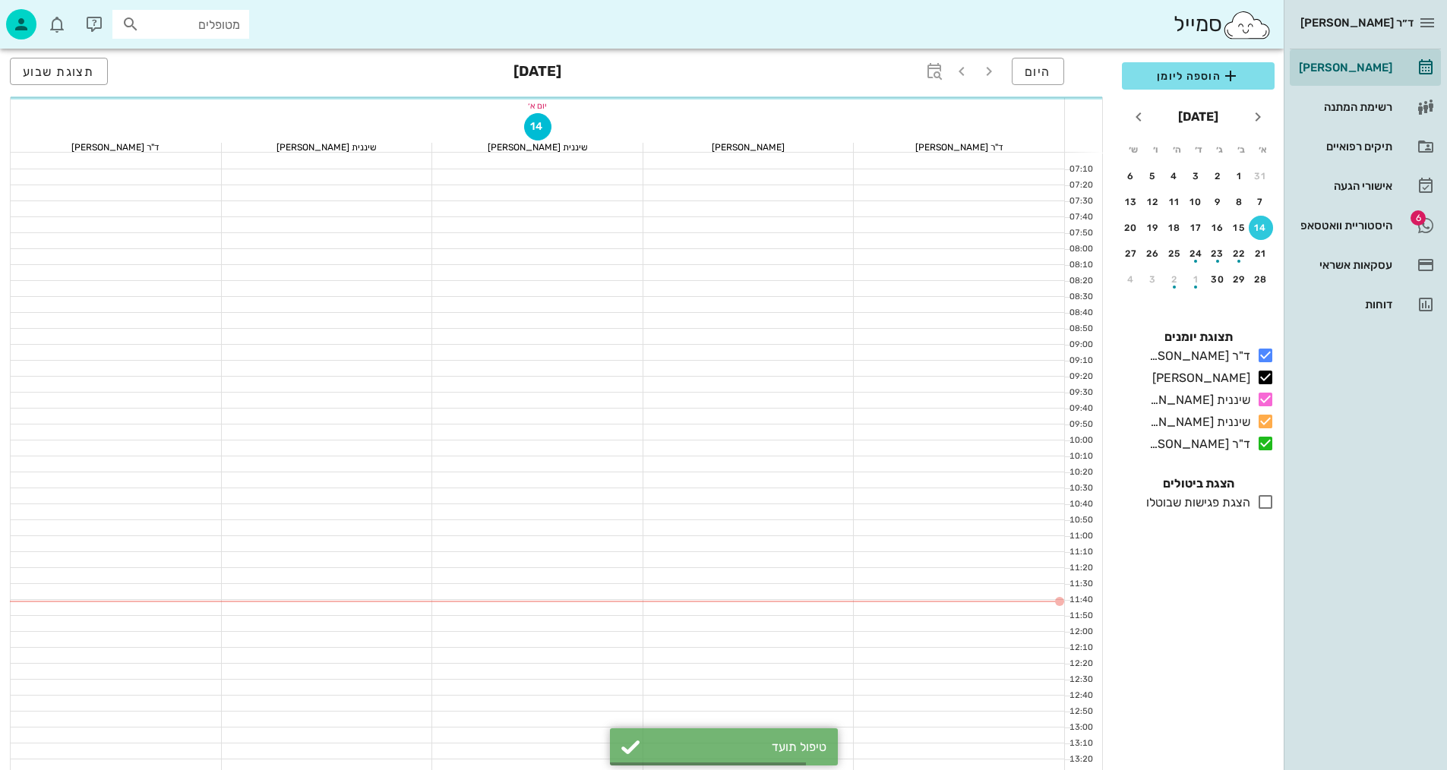
scroll to position [228, 0]
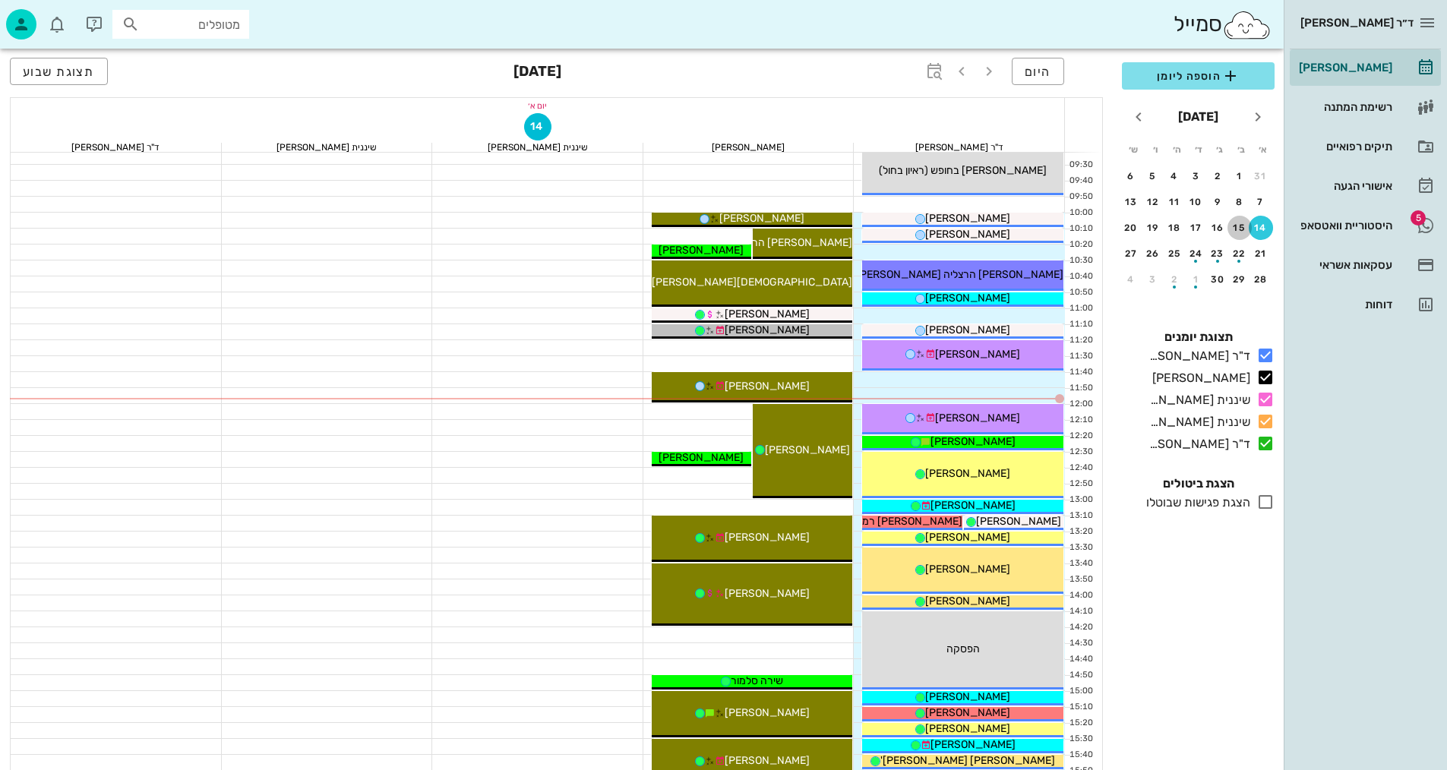
click at [1241, 229] on div "15" at bounding box center [1240, 228] width 24 height 11
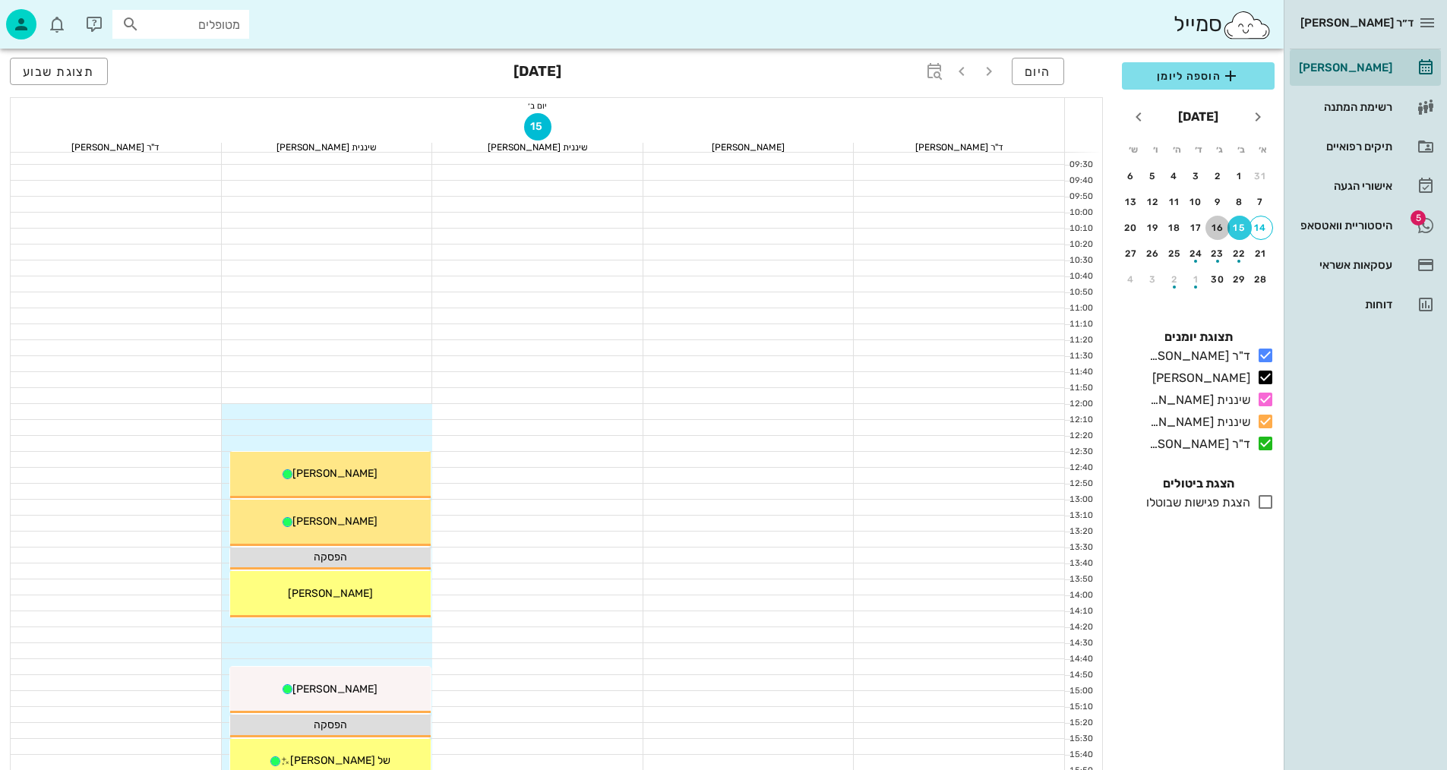
click at [1211, 228] on div "16" at bounding box center [1218, 228] width 24 height 11
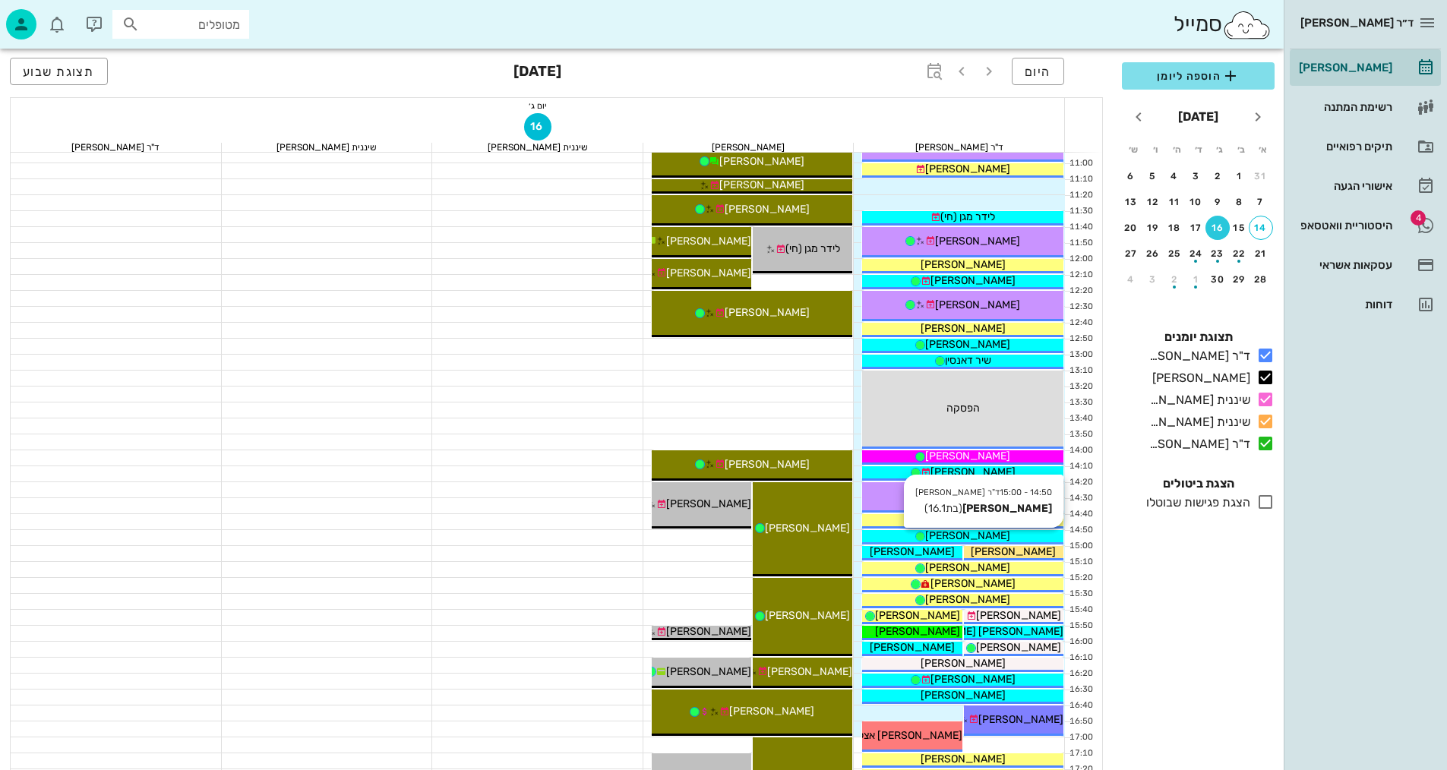
scroll to position [380, 0]
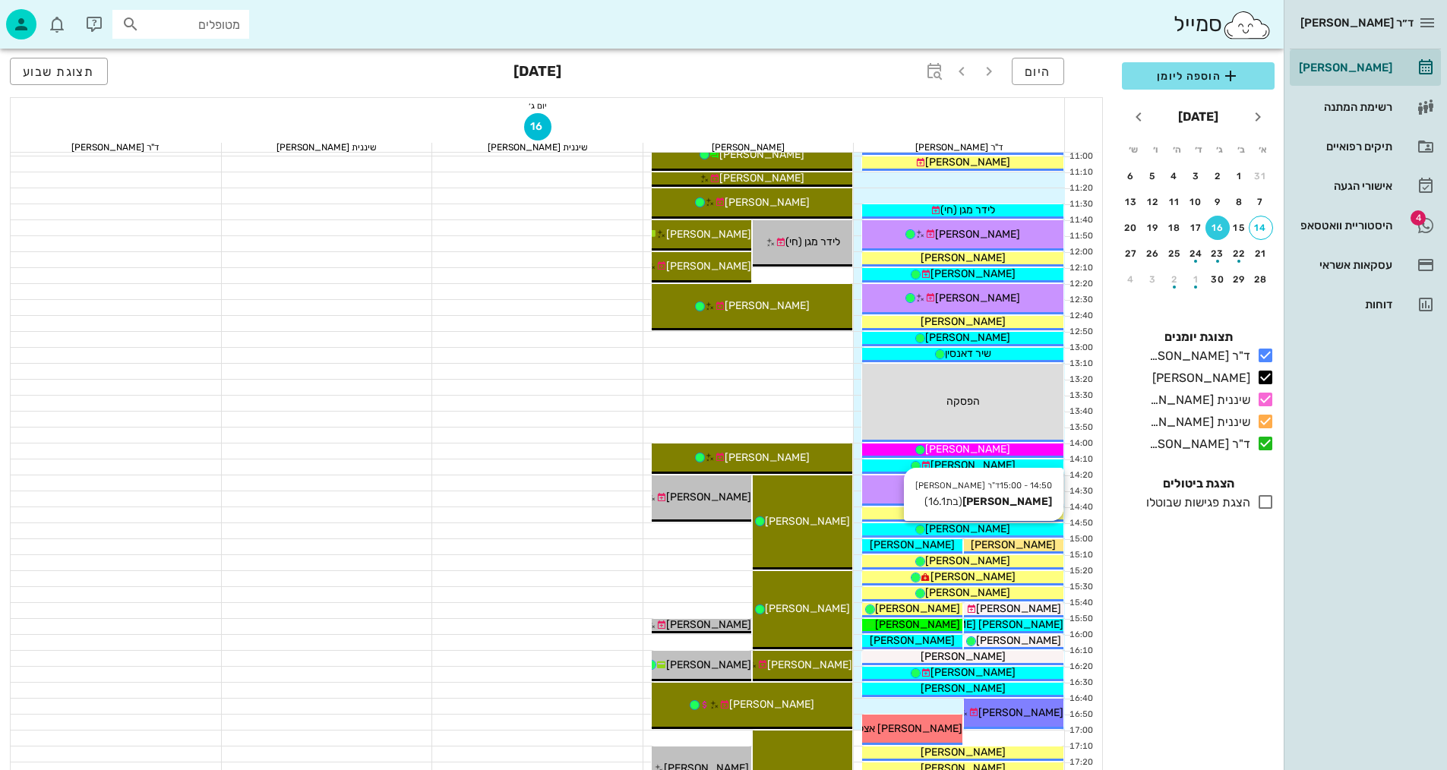
click at [994, 527] on div "[PERSON_NAME]" at bounding box center [962, 529] width 201 height 16
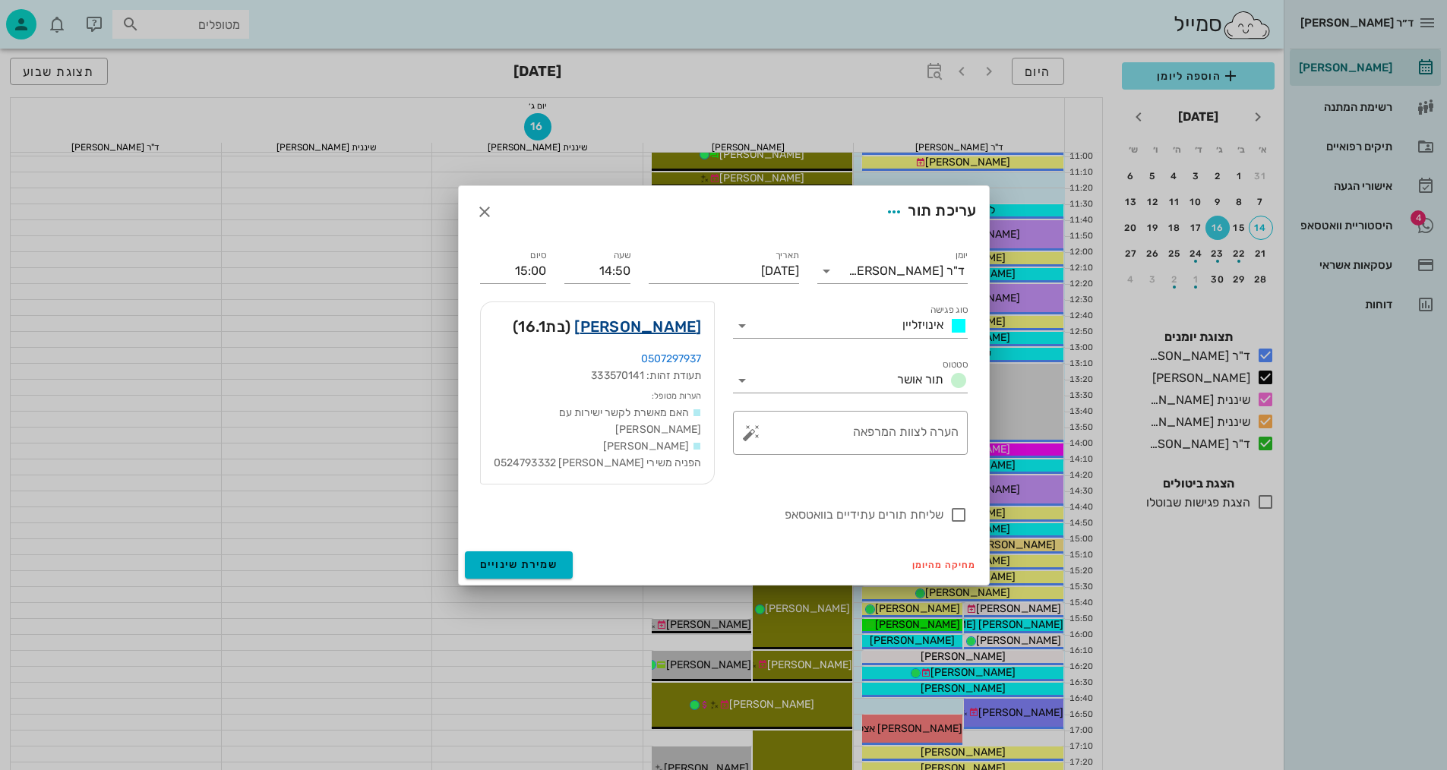
click at [668, 321] on link "[PERSON_NAME]" at bounding box center [637, 327] width 127 height 24
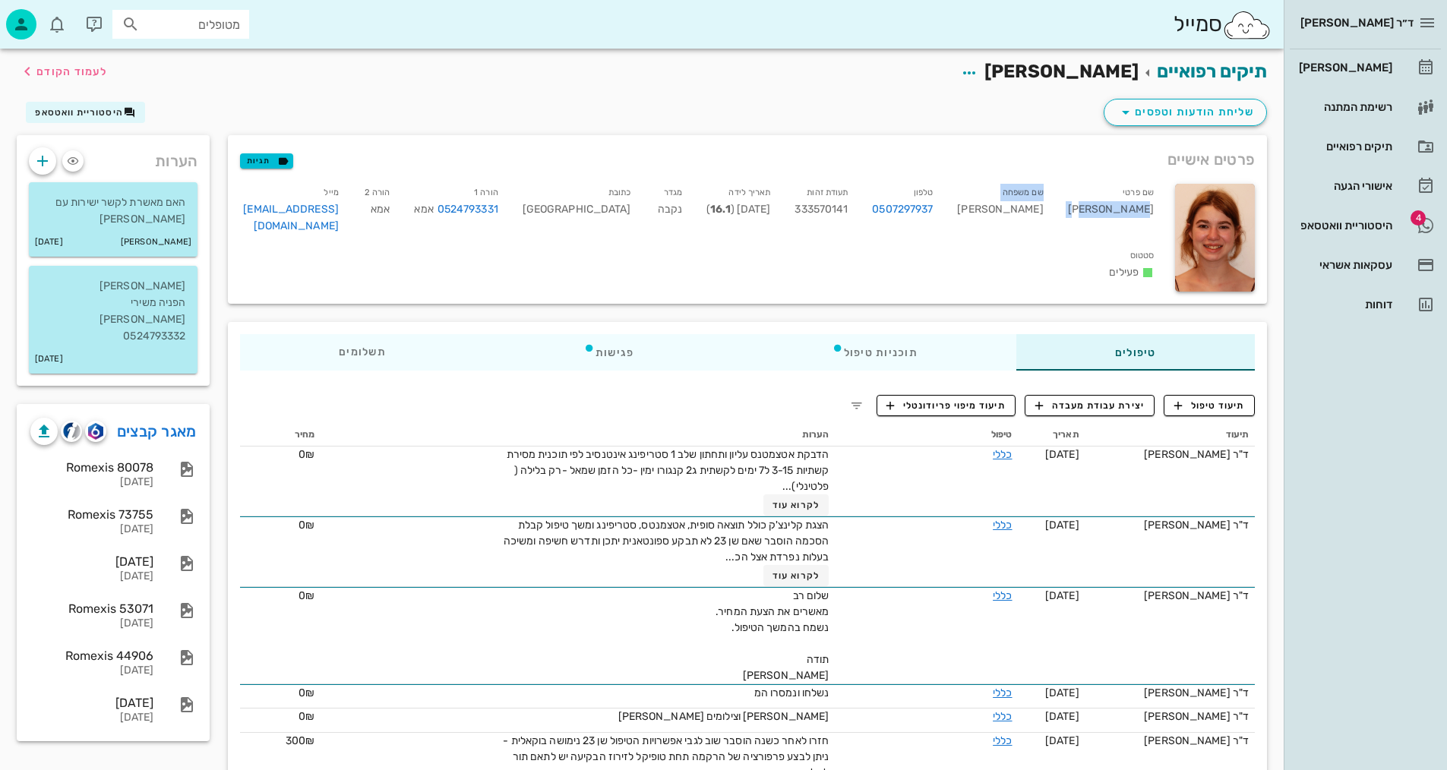
drag, startPoint x: 1150, startPoint y: 207, endPoint x: 1096, endPoint y: 210, distance: 54.0
click at [1096, 210] on div "שם פרטי [PERSON_NAME] שם משפחה [PERSON_NAME] טלפון 0507297937 תעודת זהות 333570…" at bounding box center [698, 236] width 935 height 122
click at [1146, 207] on div "שם פרטי [PERSON_NAME]" at bounding box center [1111, 212] width 110 height 63
click at [1032, 257] on div "שם פרטי [PERSON_NAME] שם משפחה [PERSON_NAME] טלפון 0507297937 תעודת זהות 333570…" at bounding box center [698, 238] width 935 height 127
click at [79, 67] on span "לעמוד הקודם" at bounding box center [71, 71] width 71 height 13
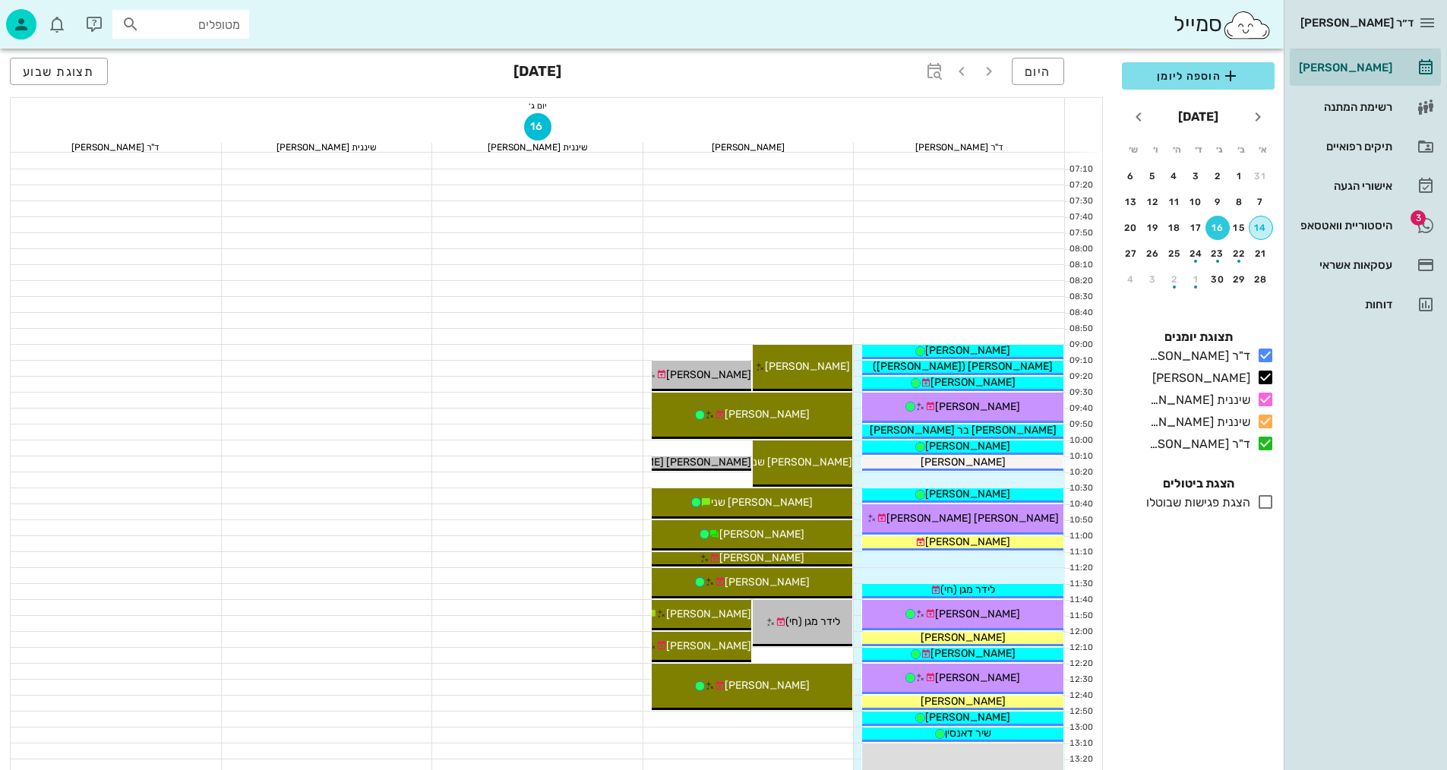
click at [1263, 224] on div "14" at bounding box center [1261, 228] width 23 height 11
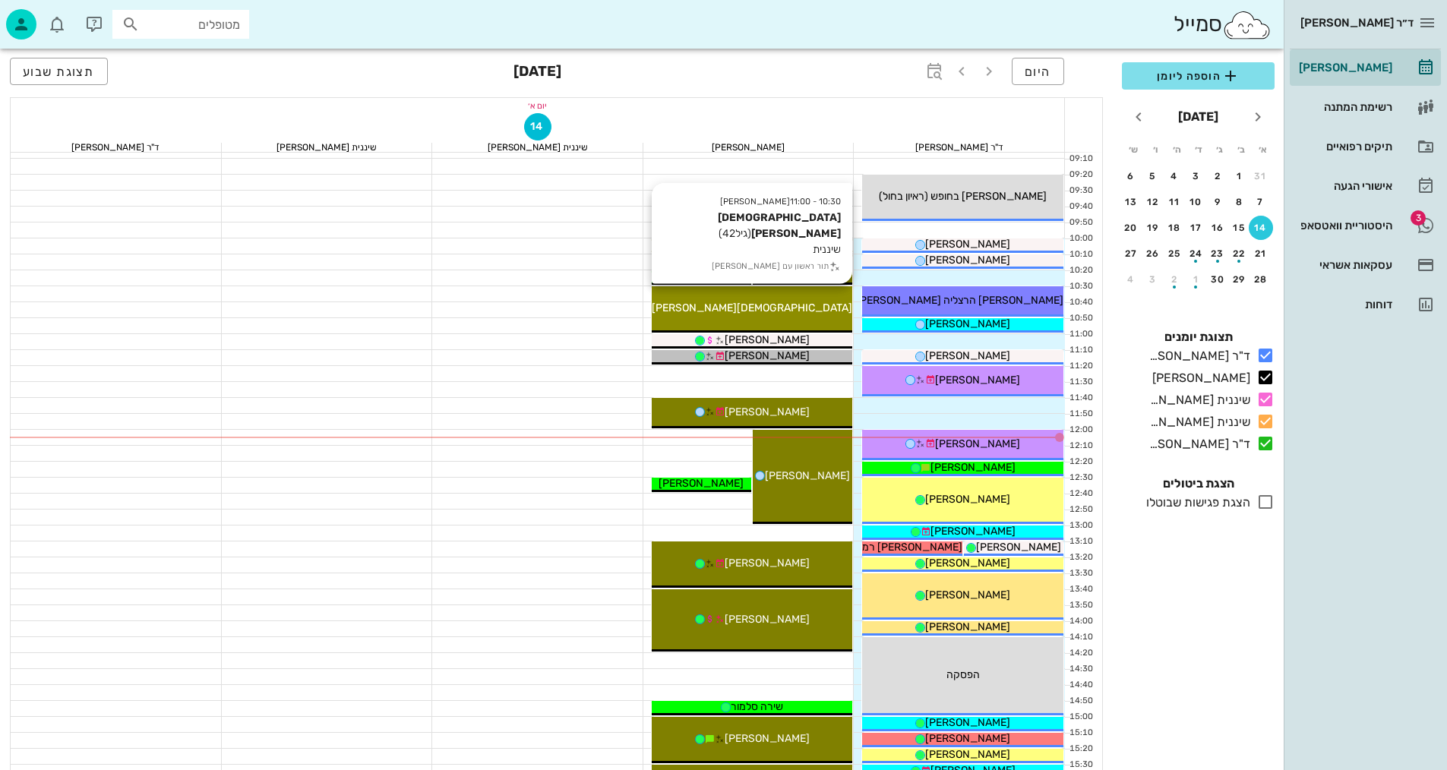
scroll to position [228, 0]
